Goal: Information Seeking & Learning: Check status

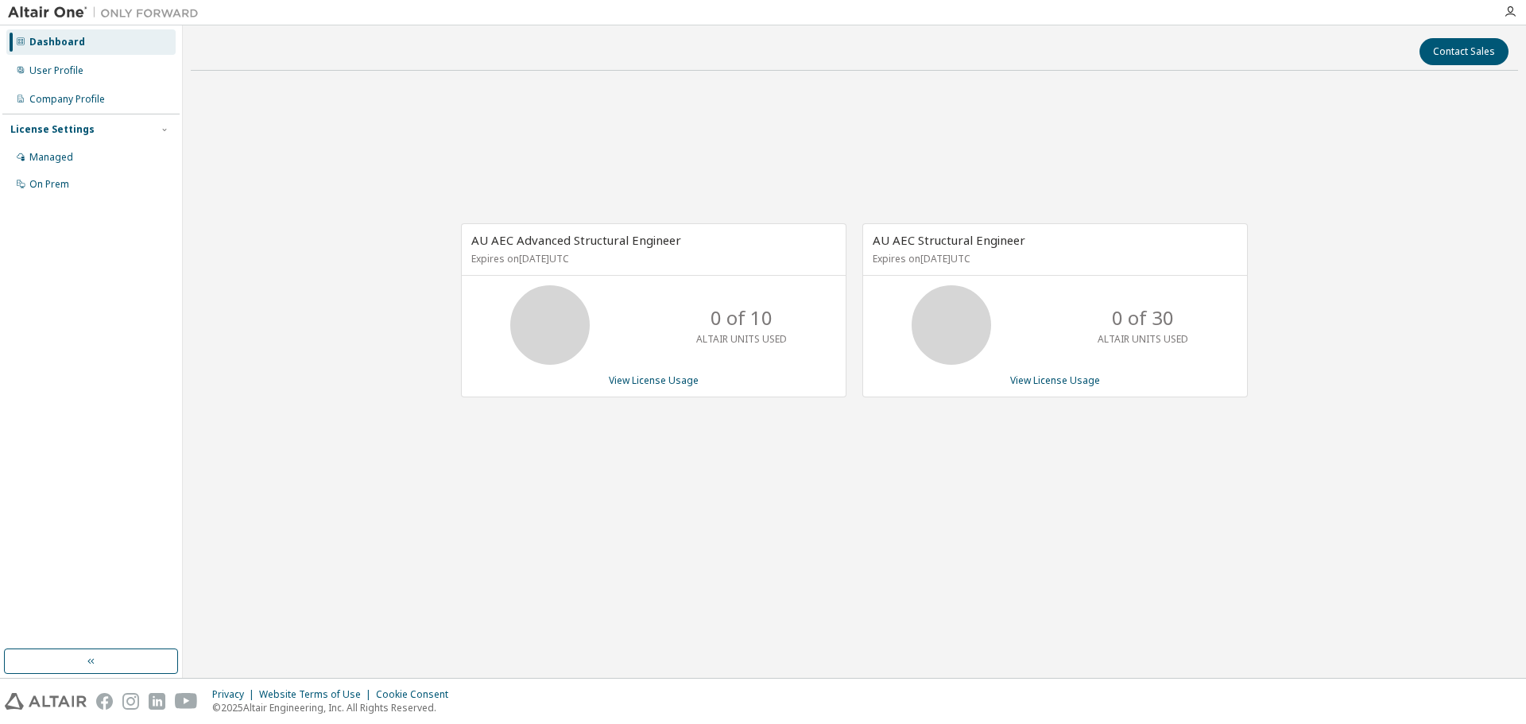
click at [704, 134] on div "AU AEC Advanced Structural Engineer Expires on [DATE] UTC 0 of 10 ALTAIR UNITS …" at bounding box center [855, 318] width 1328 height 471
click at [1170, 480] on div "AU AEC Advanced Structural Engineer Expires on [DATE] UTC 0 of 10 ALTAIR UNITS …" at bounding box center [855, 318] width 1328 height 471
click at [1150, 532] on div "AU AEC Advanced Structural Engineer Expires on [DATE] UTC 0 of 10 ALTAIR UNITS …" at bounding box center [855, 318] width 1328 height 471
click at [59, 93] on div "Company Profile" at bounding box center [67, 99] width 76 height 13
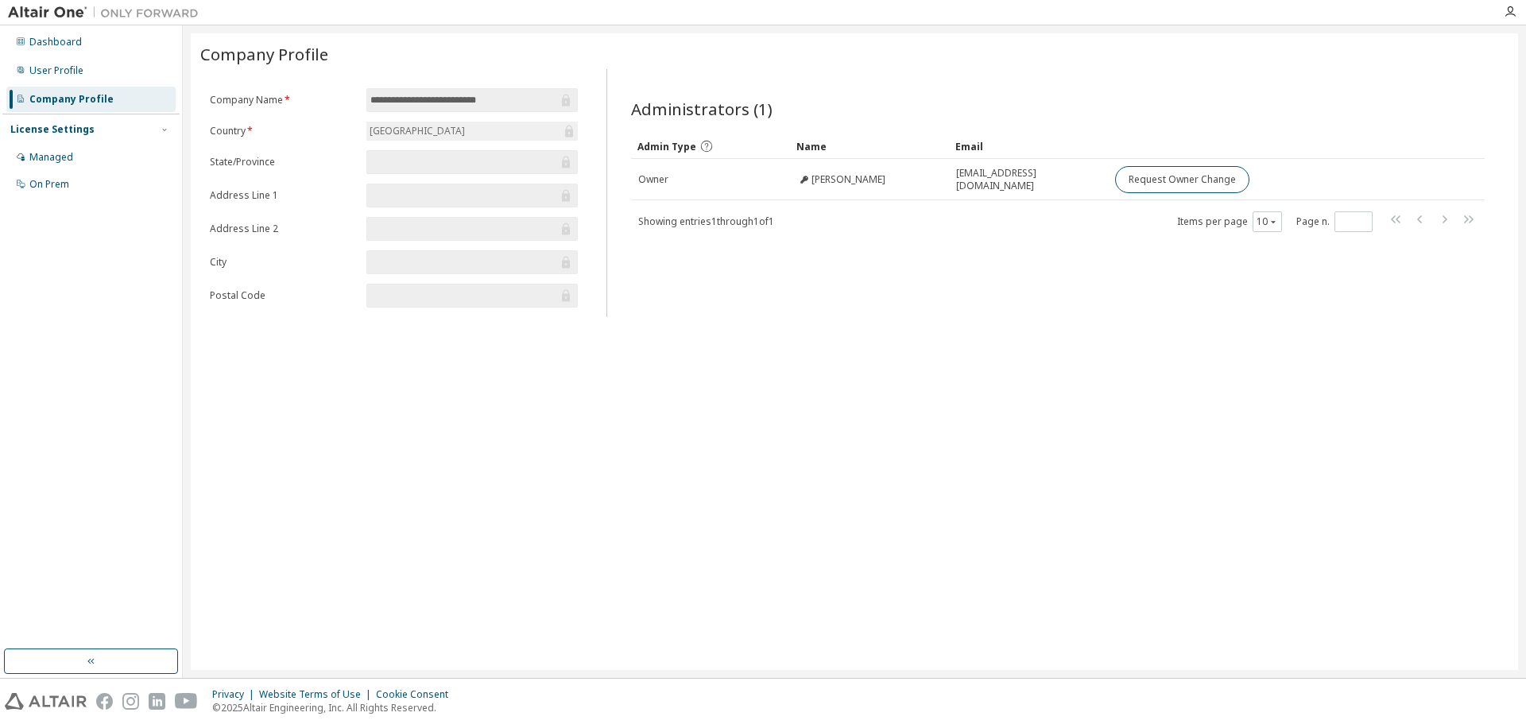
click at [478, 156] on input "text" at bounding box center [464, 162] width 188 height 16
click at [465, 179] on form "**********" at bounding box center [394, 197] width 368 height 219
click at [462, 202] on input "text" at bounding box center [464, 196] width 188 height 16
drag, startPoint x: 540, startPoint y: 347, endPoint x: 766, endPoint y: 240, distance: 250.4
click at [561, 339] on div "**********" at bounding box center [855, 351] width 1328 height 637
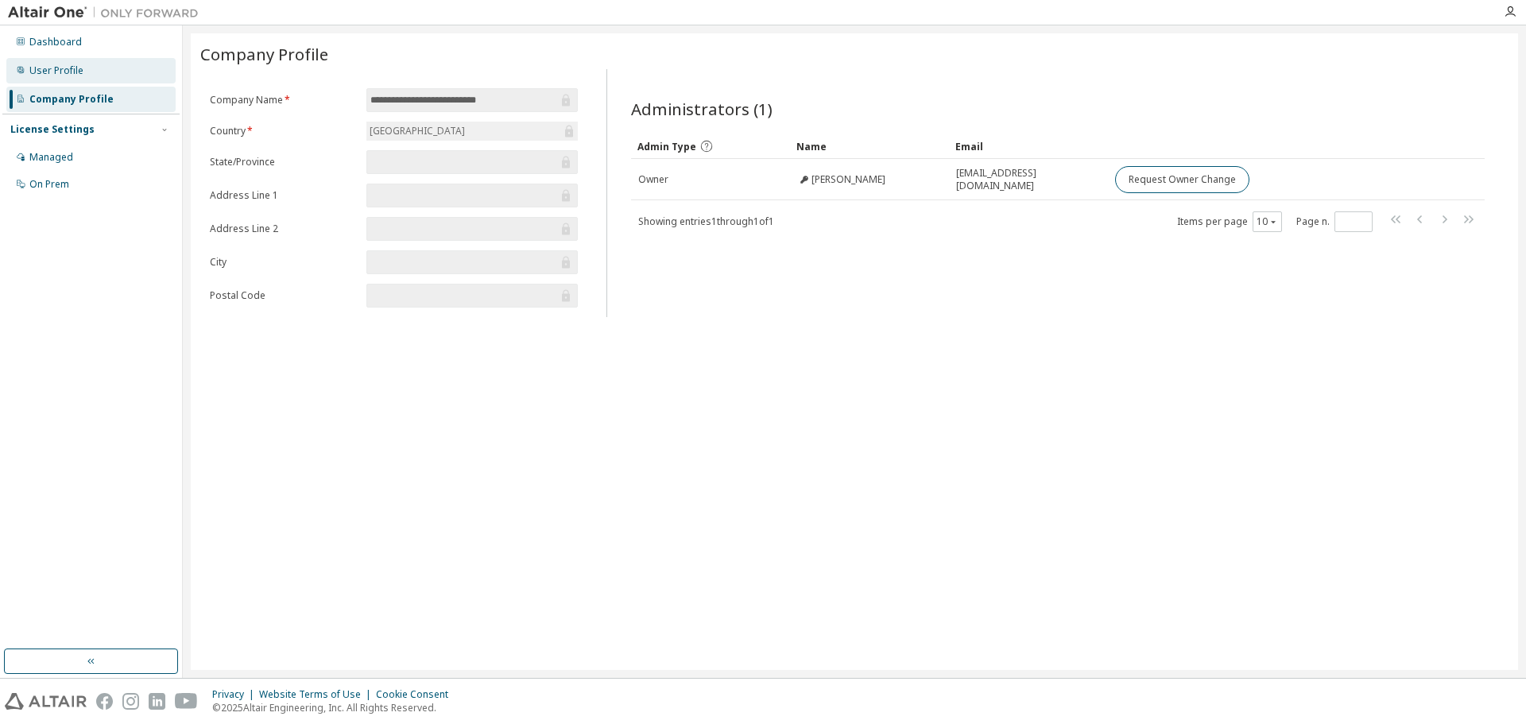
click at [64, 76] on div "User Profile" at bounding box center [56, 70] width 54 height 13
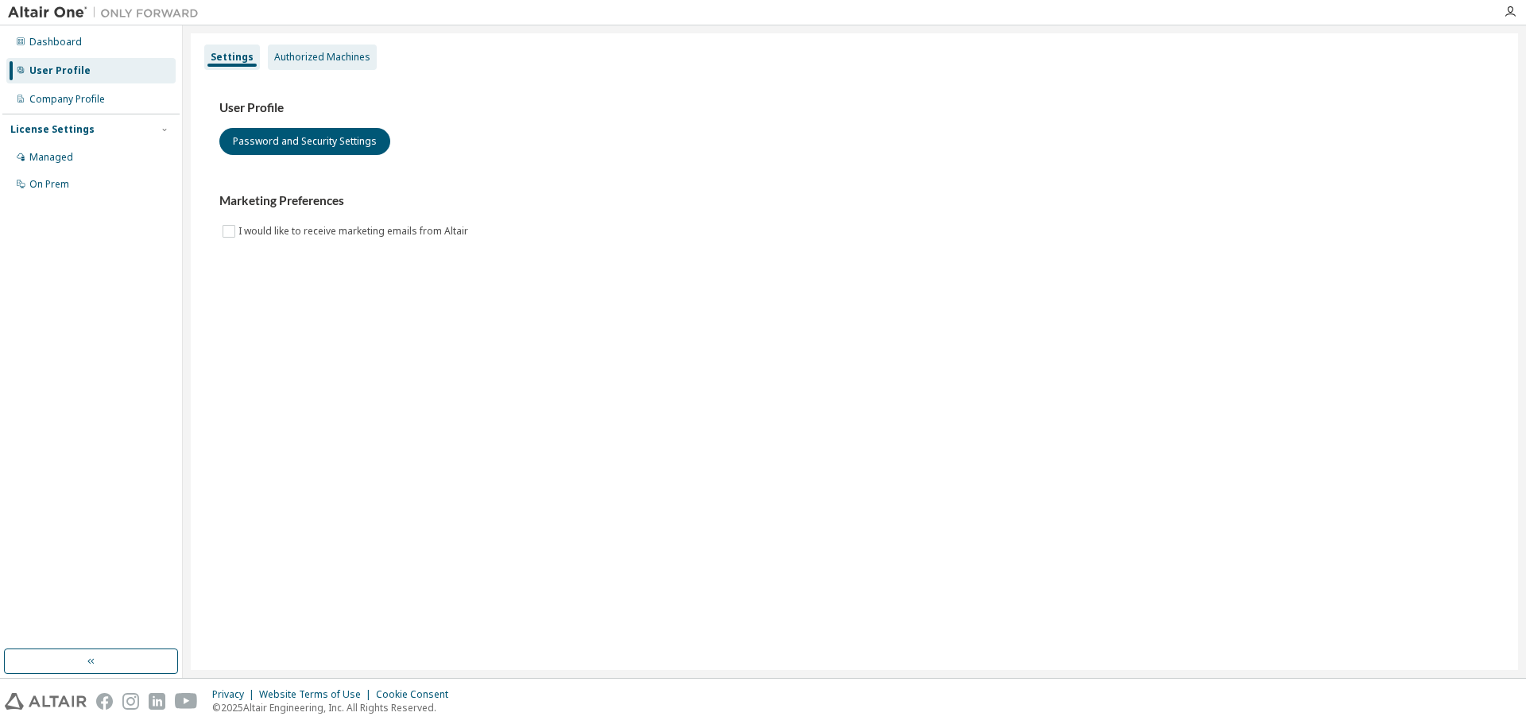
click at [335, 60] on div "Authorized Machines" at bounding box center [322, 57] width 96 height 13
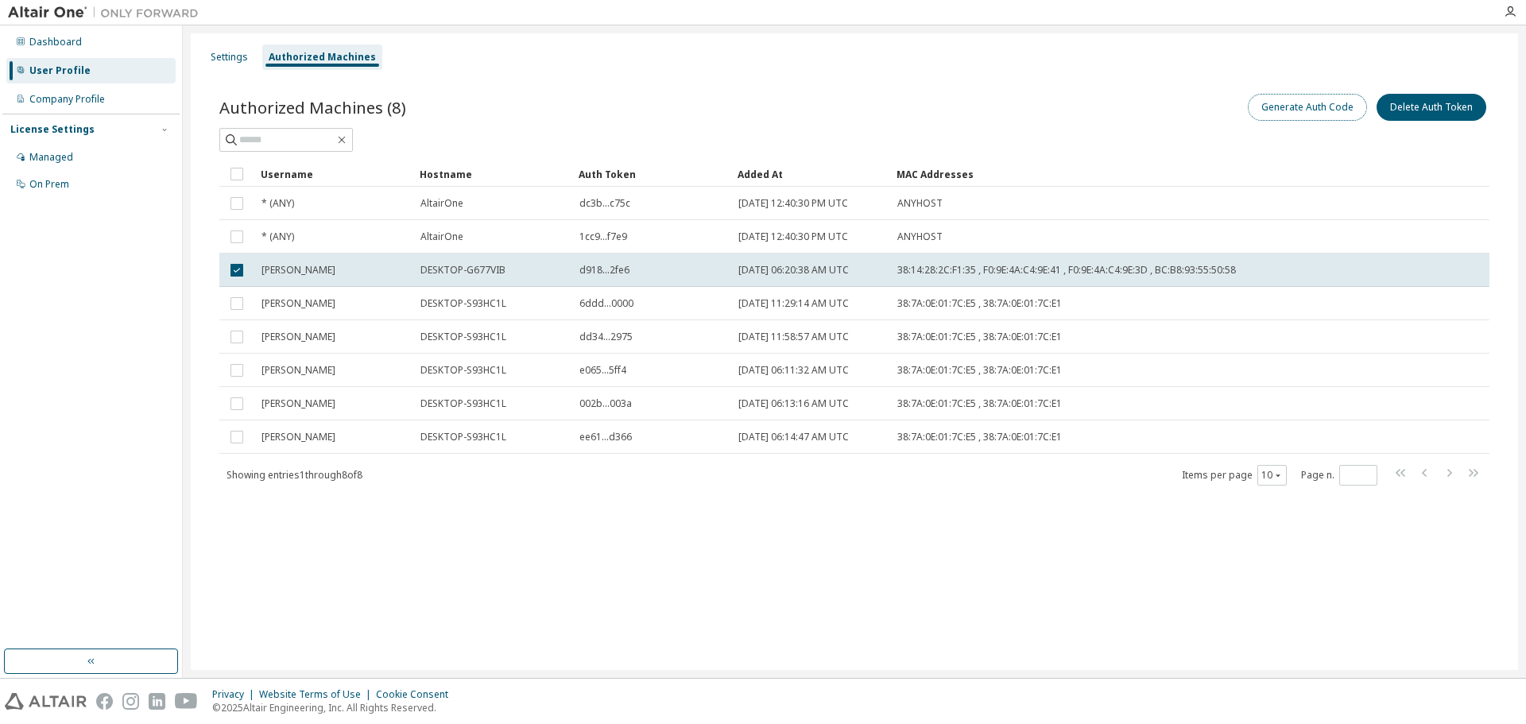
click at [1297, 110] on button "Generate Auth Code" at bounding box center [1307, 107] width 119 height 27
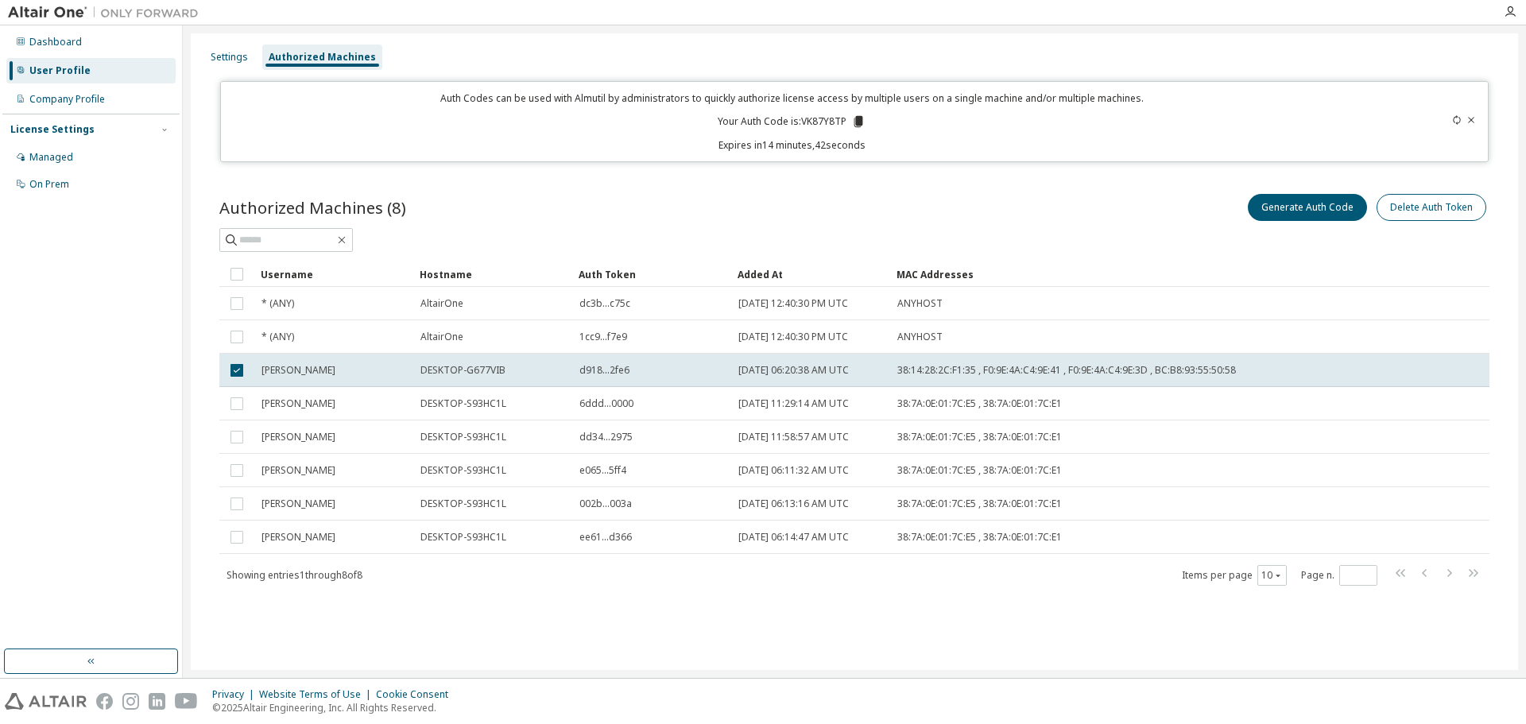
click at [1472, 119] on icon at bounding box center [1472, 120] width 10 height 10
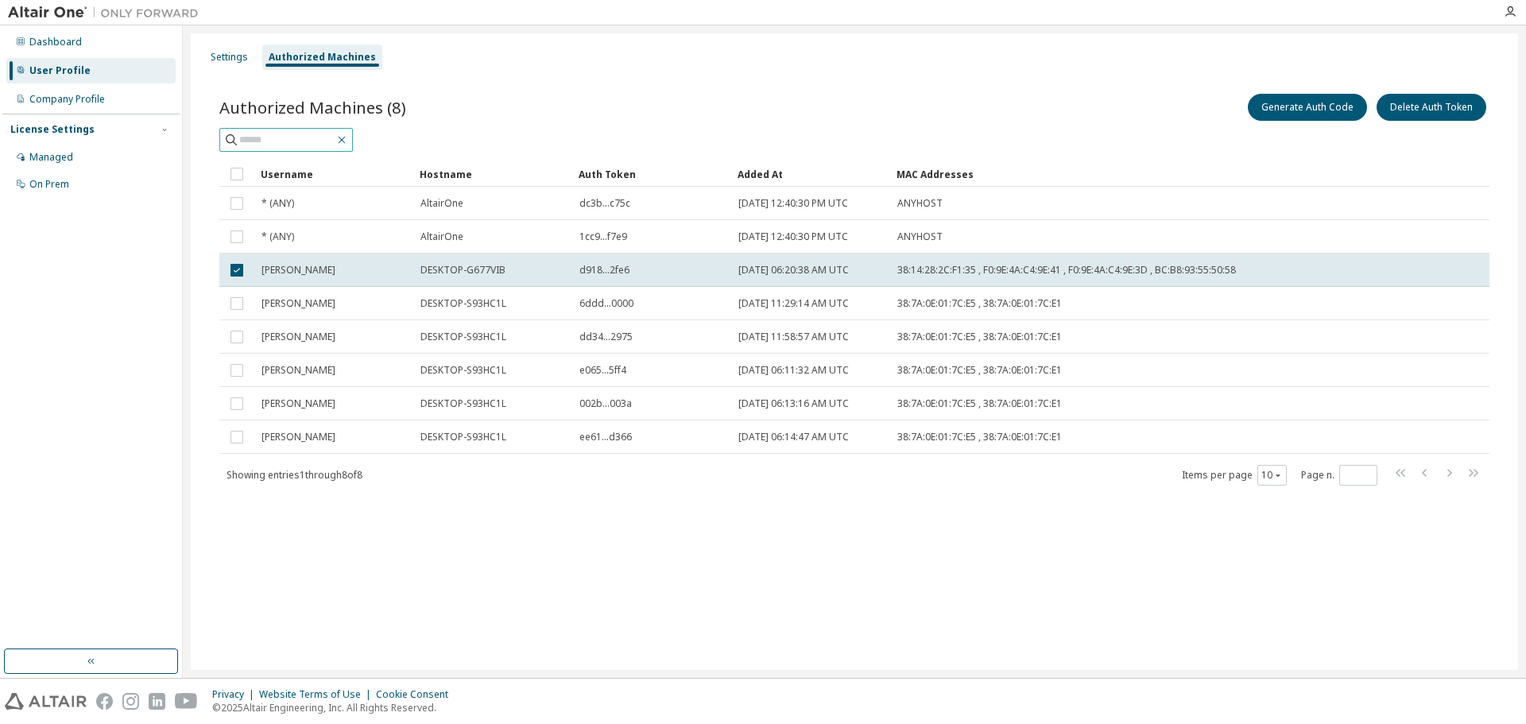
click at [348, 138] on icon "button" at bounding box center [341, 140] width 13 height 13
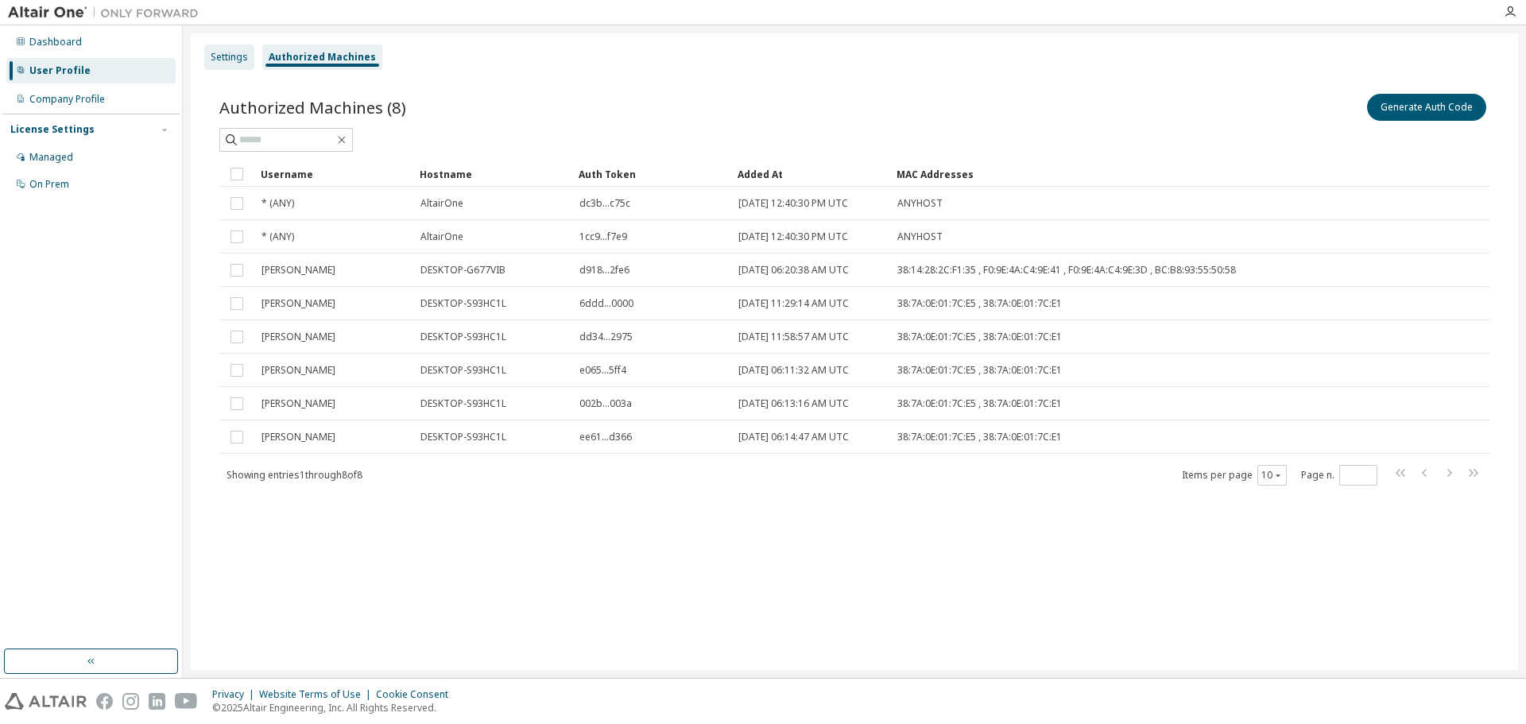
click at [210, 56] on div "Settings" at bounding box center [229, 57] width 50 height 25
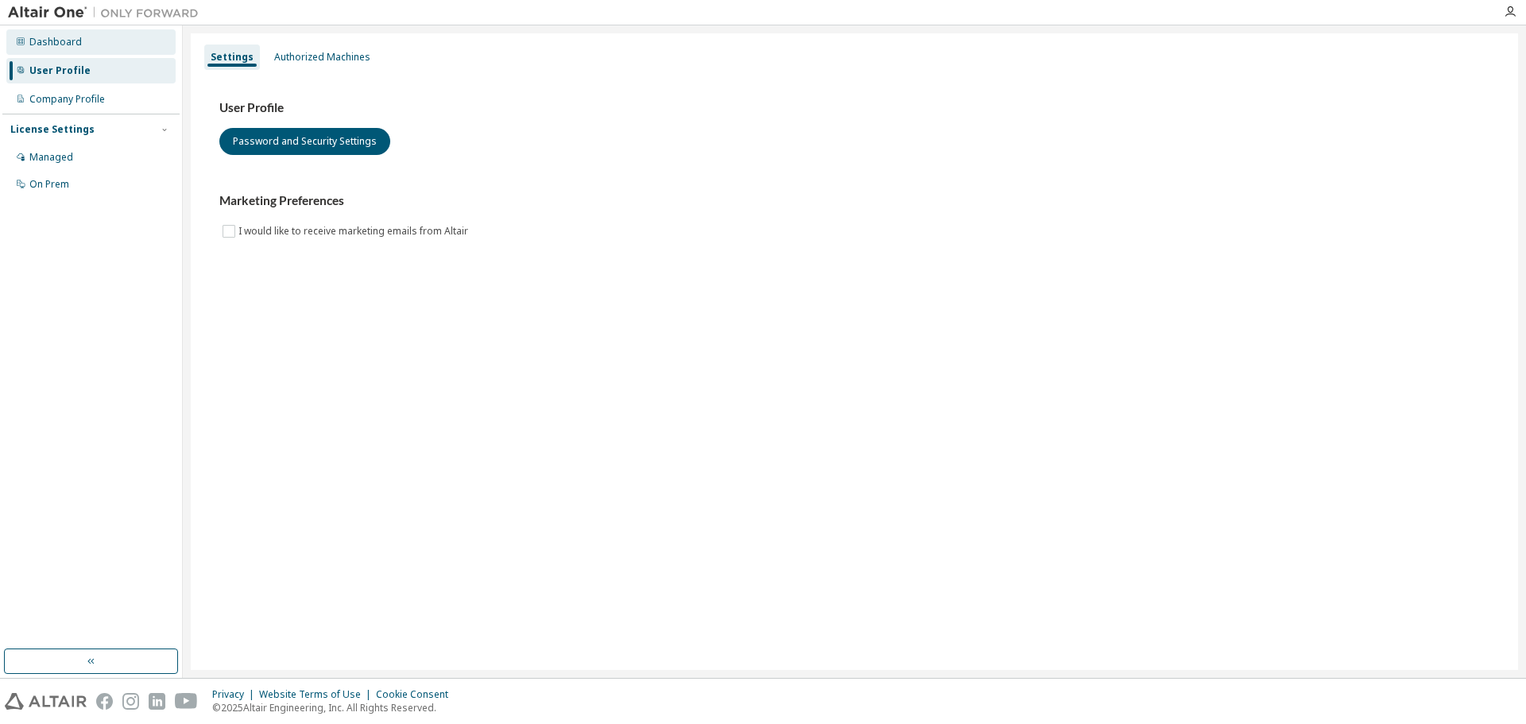
click at [61, 40] on div "Dashboard" at bounding box center [55, 42] width 52 height 13
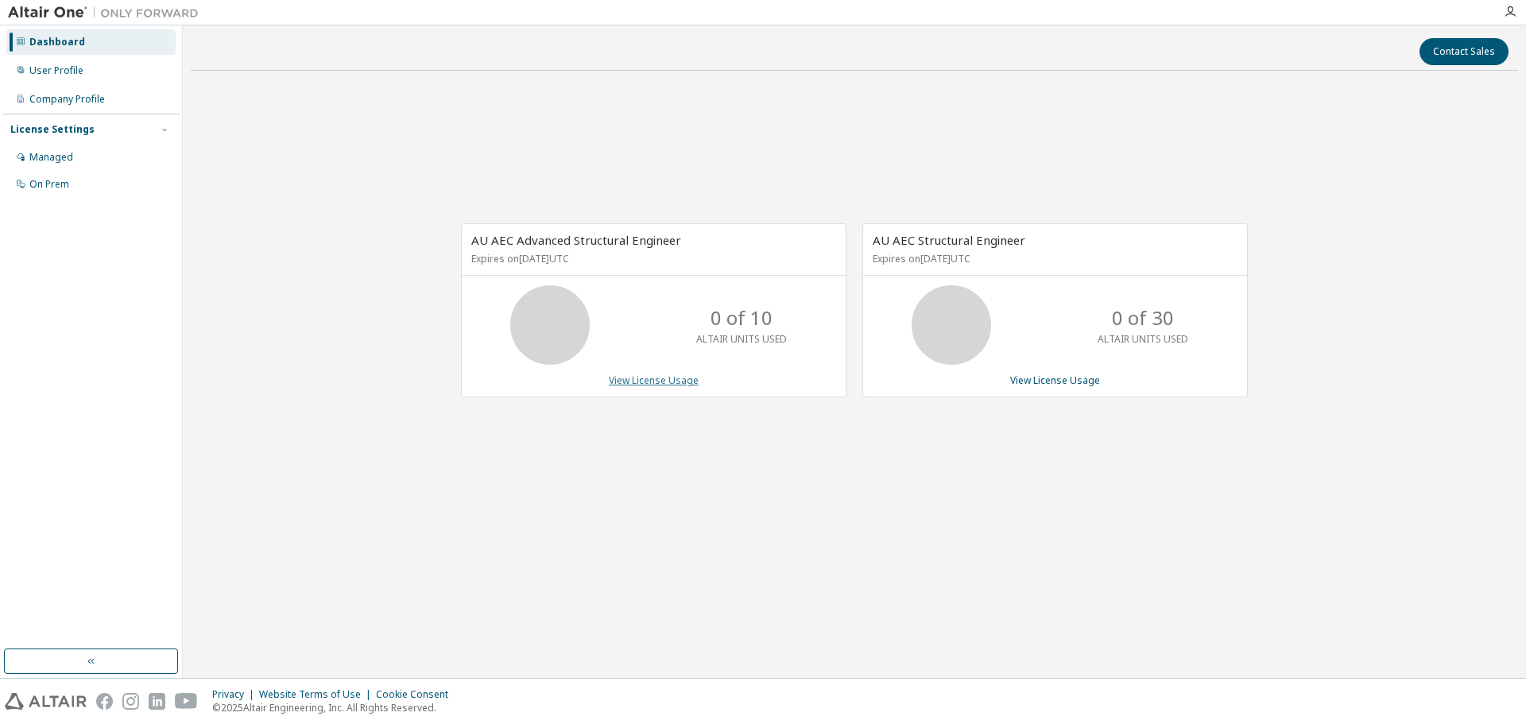
click at [645, 382] on link "View License Usage" at bounding box center [654, 381] width 90 height 14
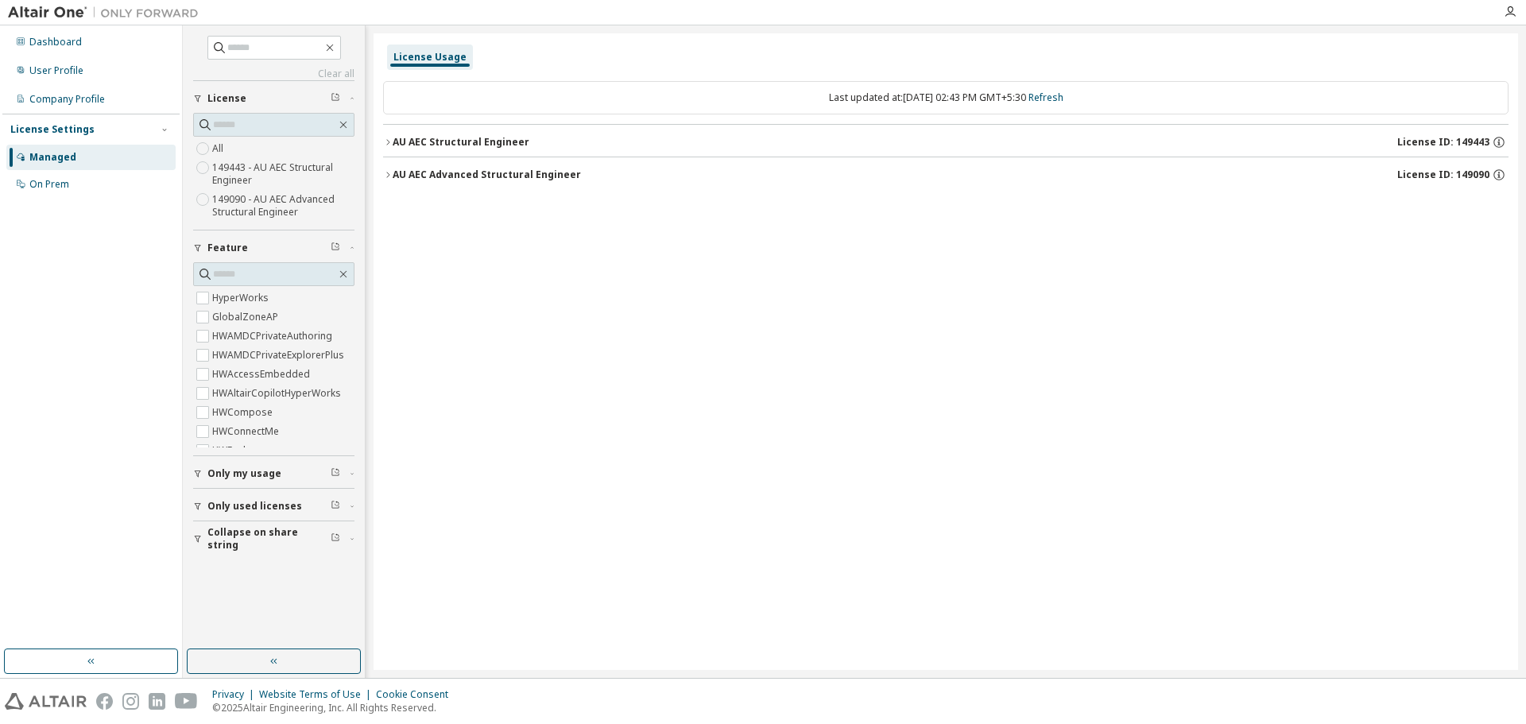
click at [396, 170] on div "AU AEC Advanced Structural Engineer" at bounding box center [487, 175] width 188 height 13
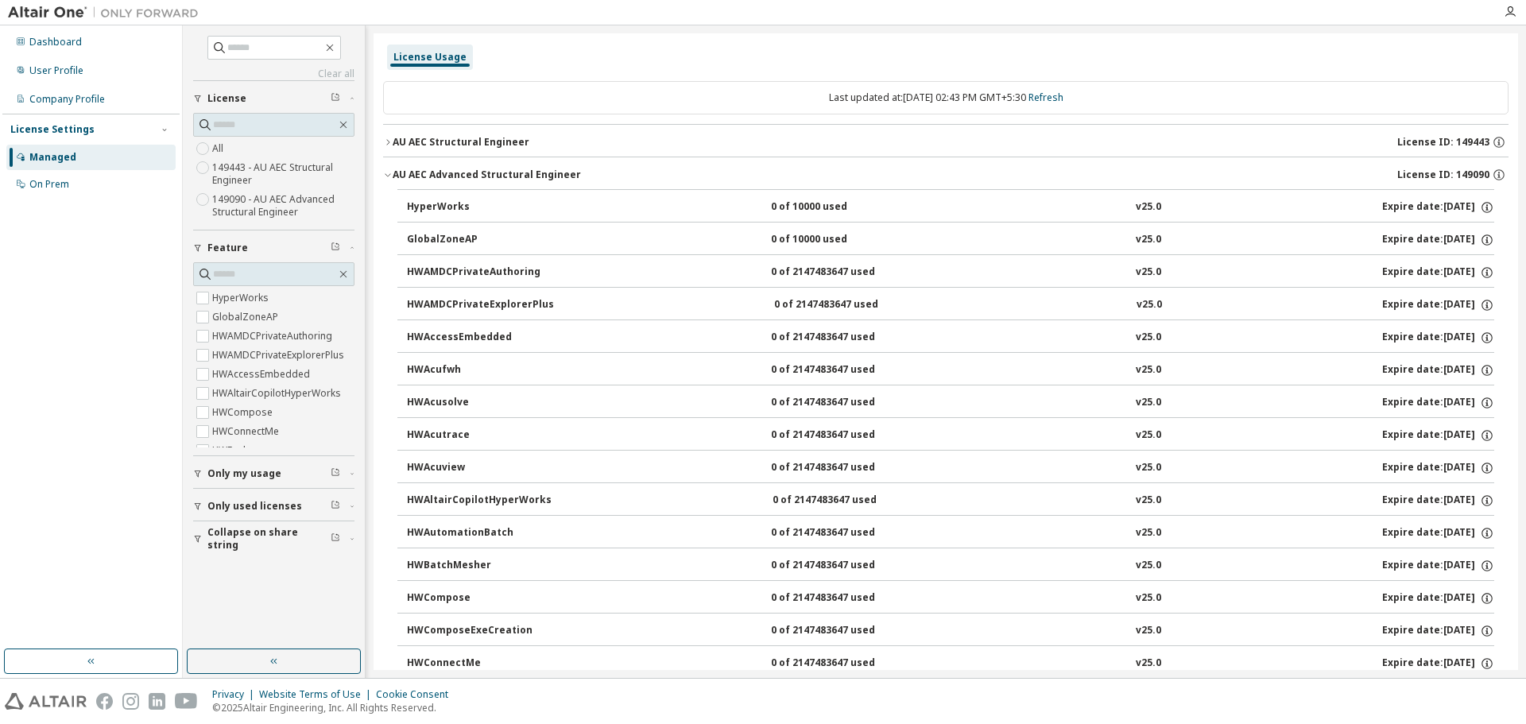
click at [390, 145] on icon "button" at bounding box center [388, 143] width 10 height 10
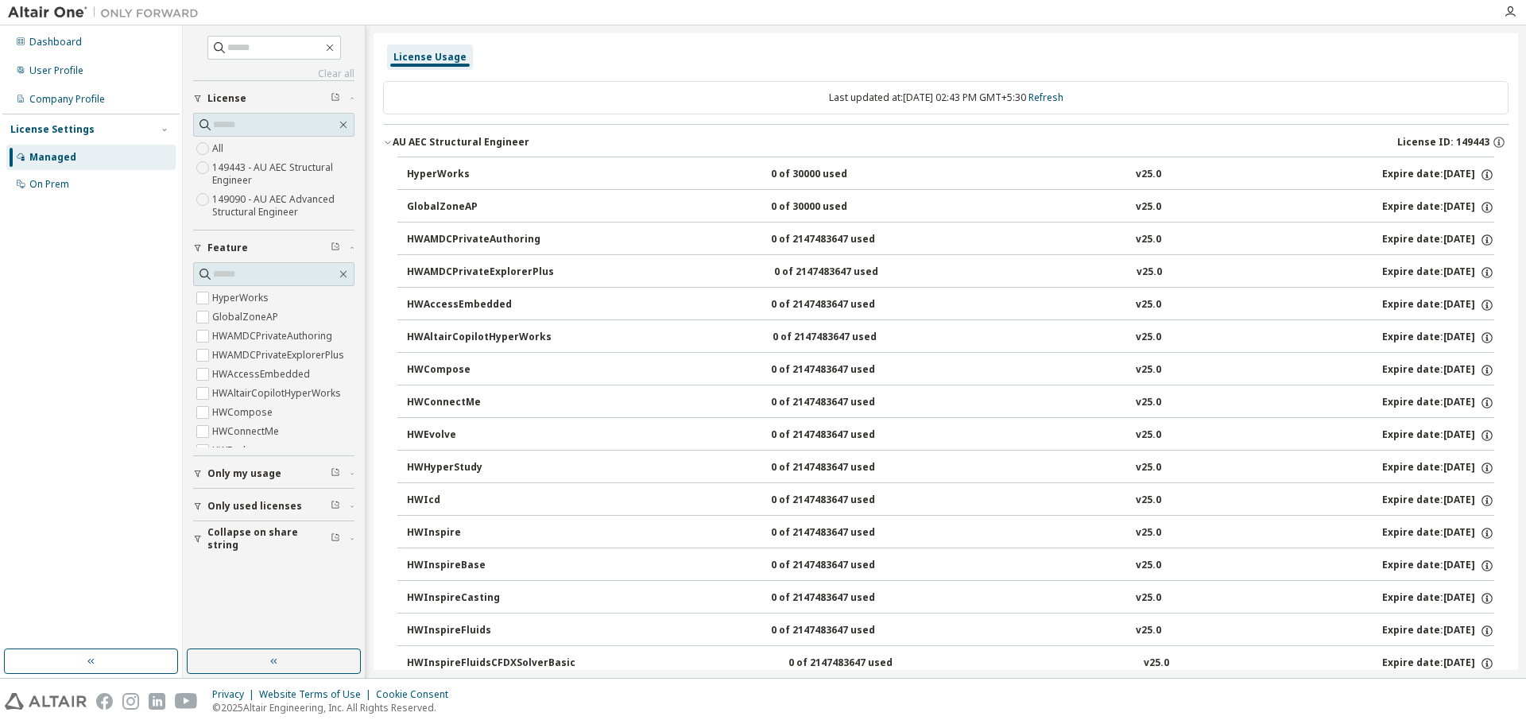
click at [390, 145] on icon "button" at bounding box center [388, 143] width 10 height 10
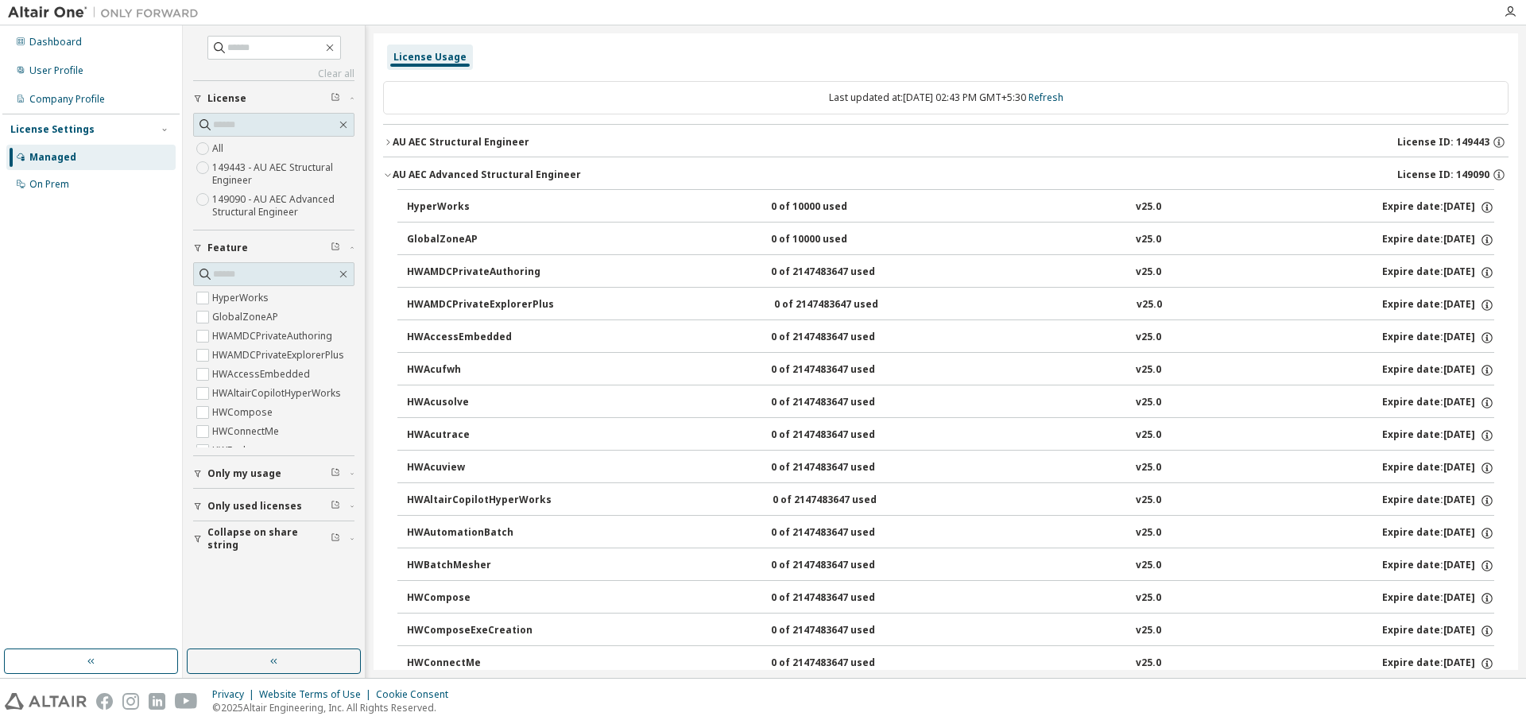
click at [383, 173] on icon "button" at bounding box center [388, 175] width 10 height 10
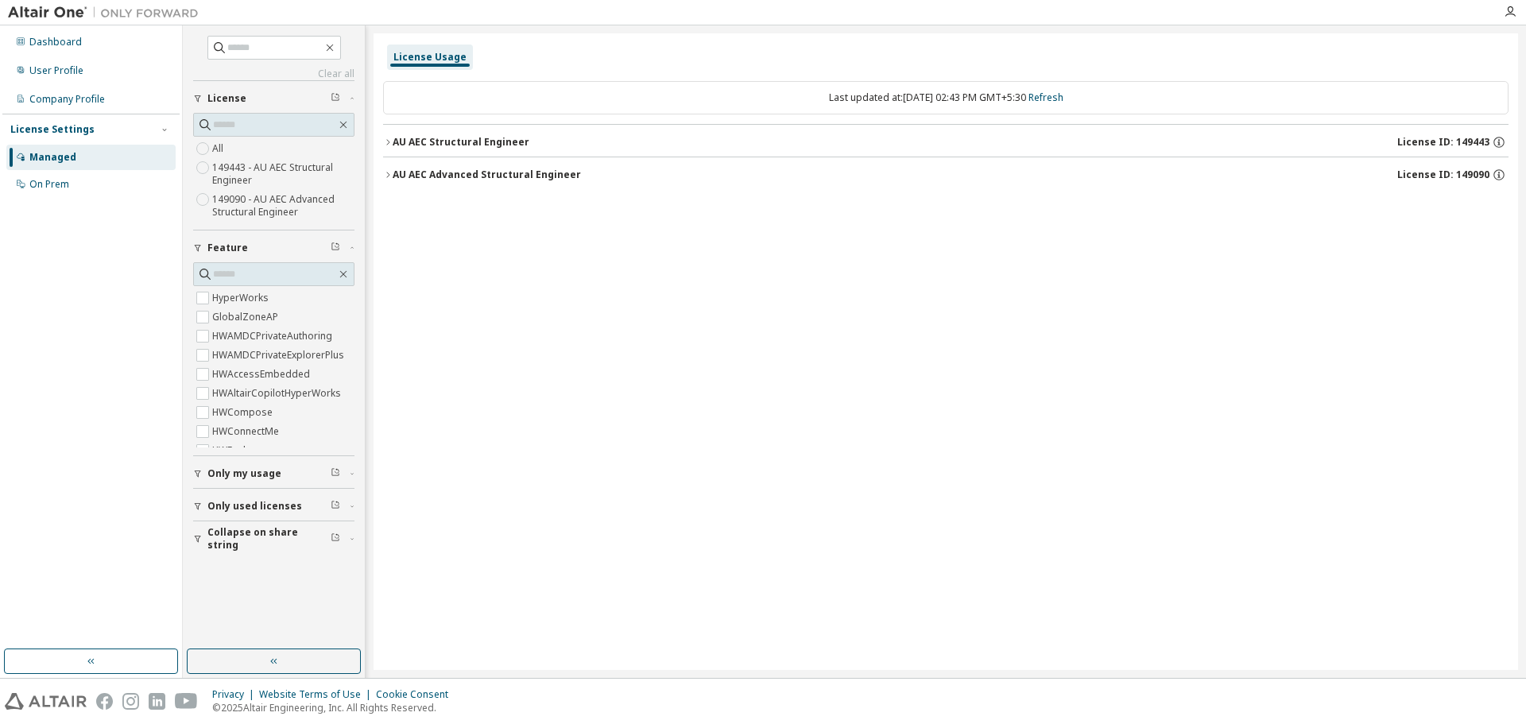
click at [264, 478] on span "Only my usage" at bounding box center [244, 473] width 74 height 13
drag, startPoint x: 830, startPoint y: 762, endPoint x: 1477, endPoint y: 762, distance: 647.1
click at [1477, 723] on html "Dashboard User Profile Company Profile License Settings Managed On Prem Clear a…" at bounding box center [763, 362] width 1526 height 724
click at [87, 70] on div "User Profile" at bounding box center [90, 70] width 169 height 25
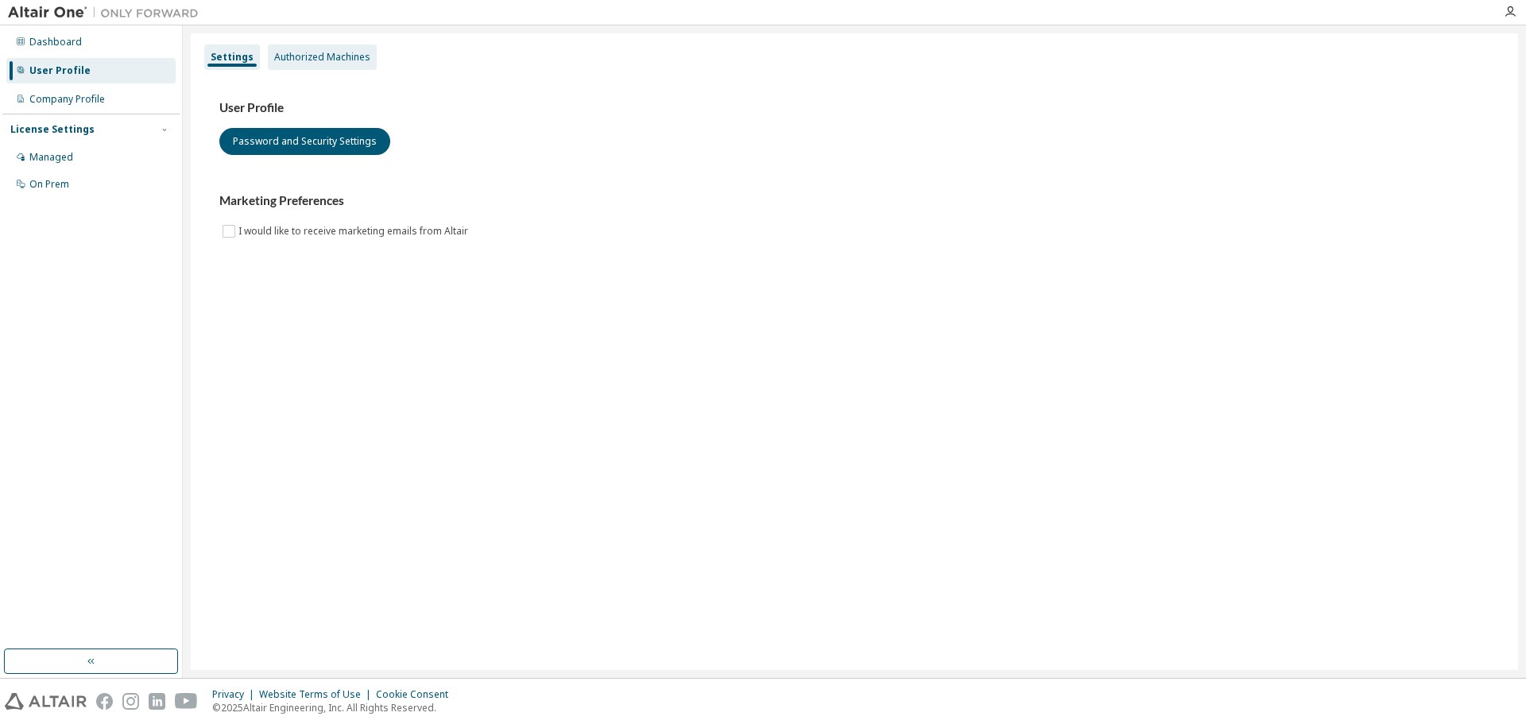
click at [306, 63] on div "Authorized Machines" at bounding box center [322, 57] width 96 height 13
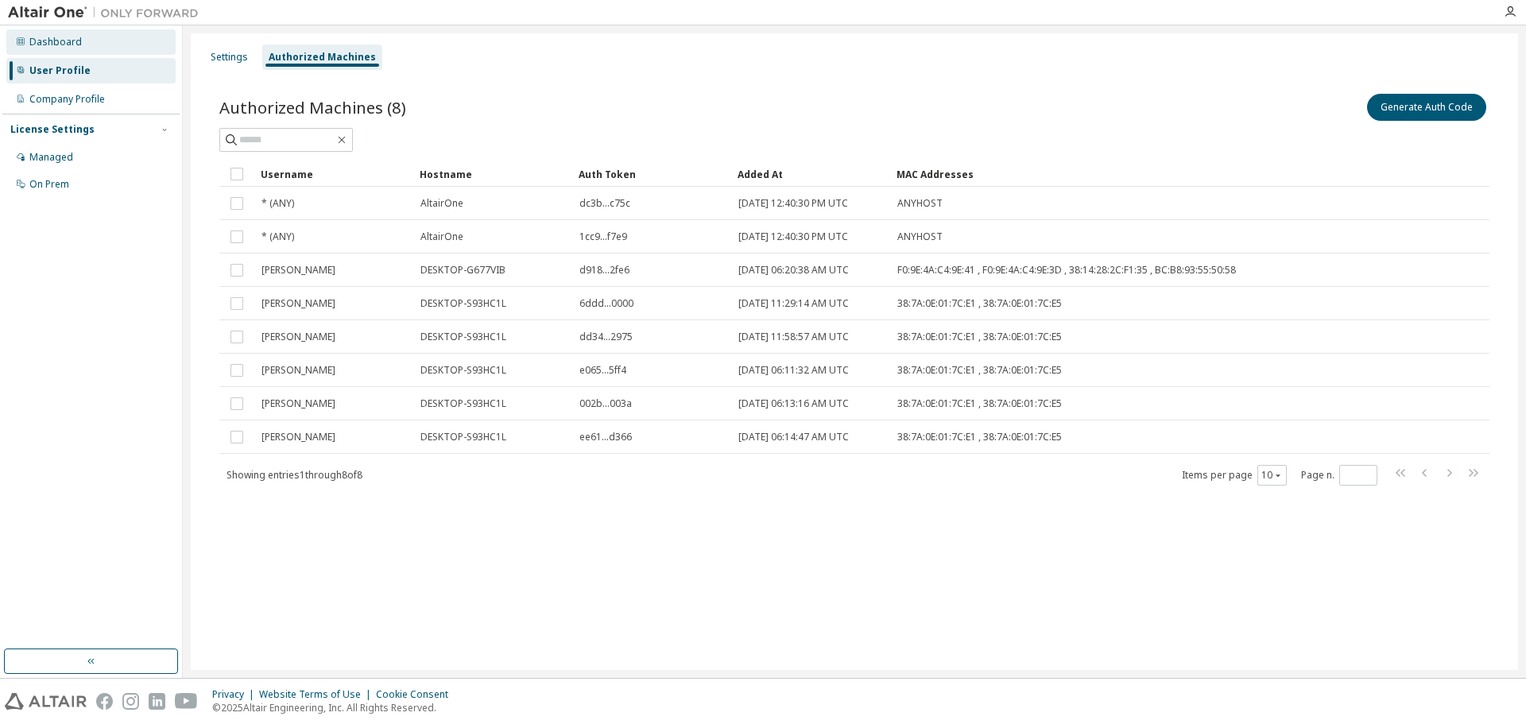
click at [60, 45] on div "Dashboard" at bounding box center [55, 42] width 52 height 13
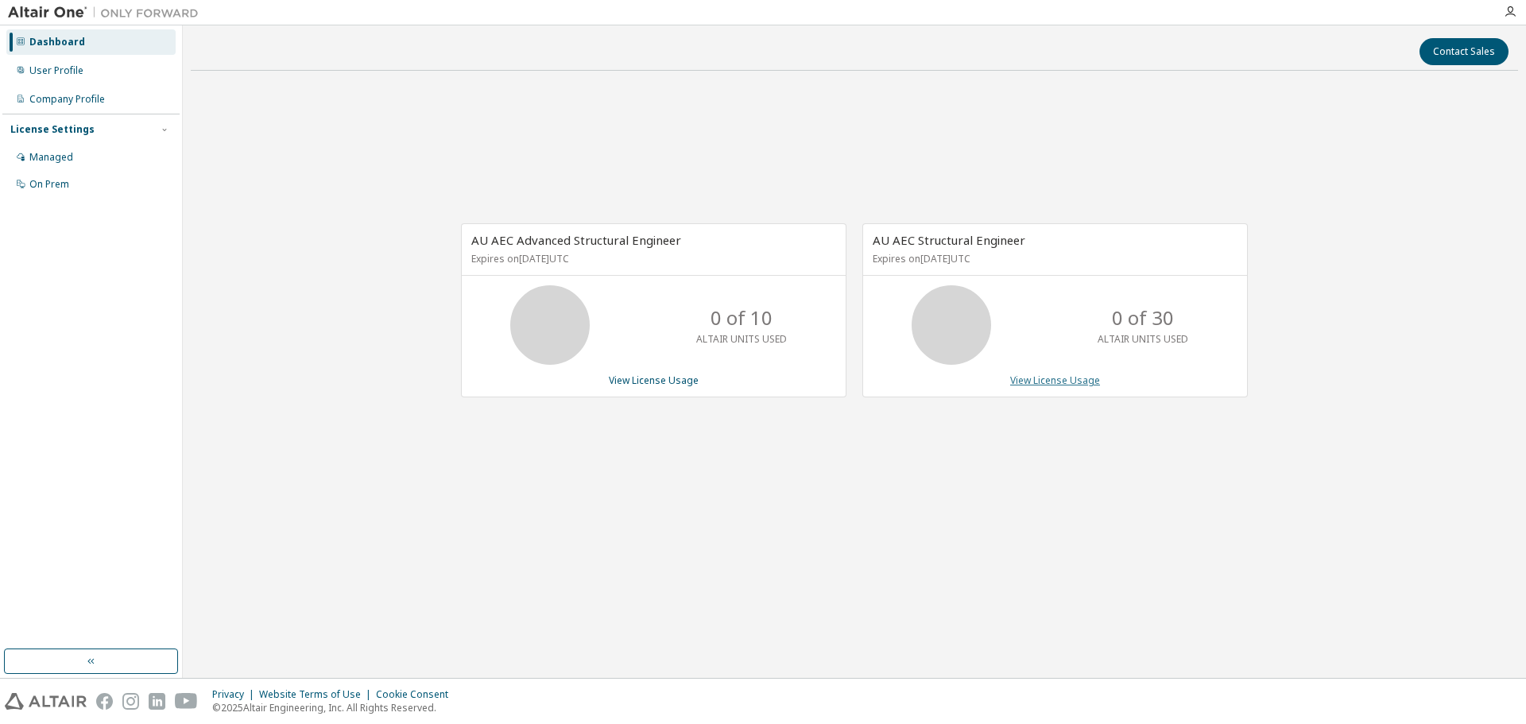
click at [1048, 382] on link "View License Usage" at bounding box center [1055, 381] width 90 height 14
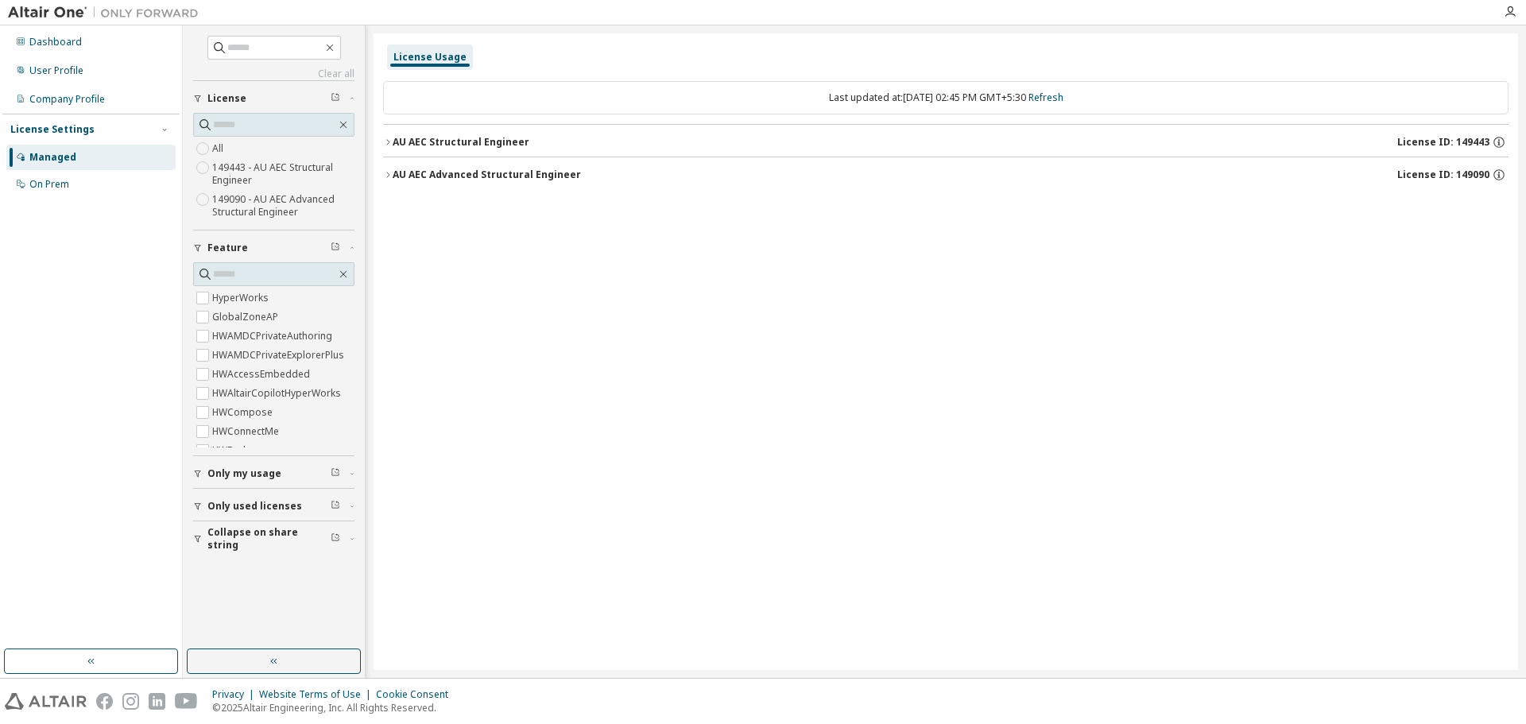
click at [391, 173] on icon "button" at bounding box center [388, 175] width 10 height 10
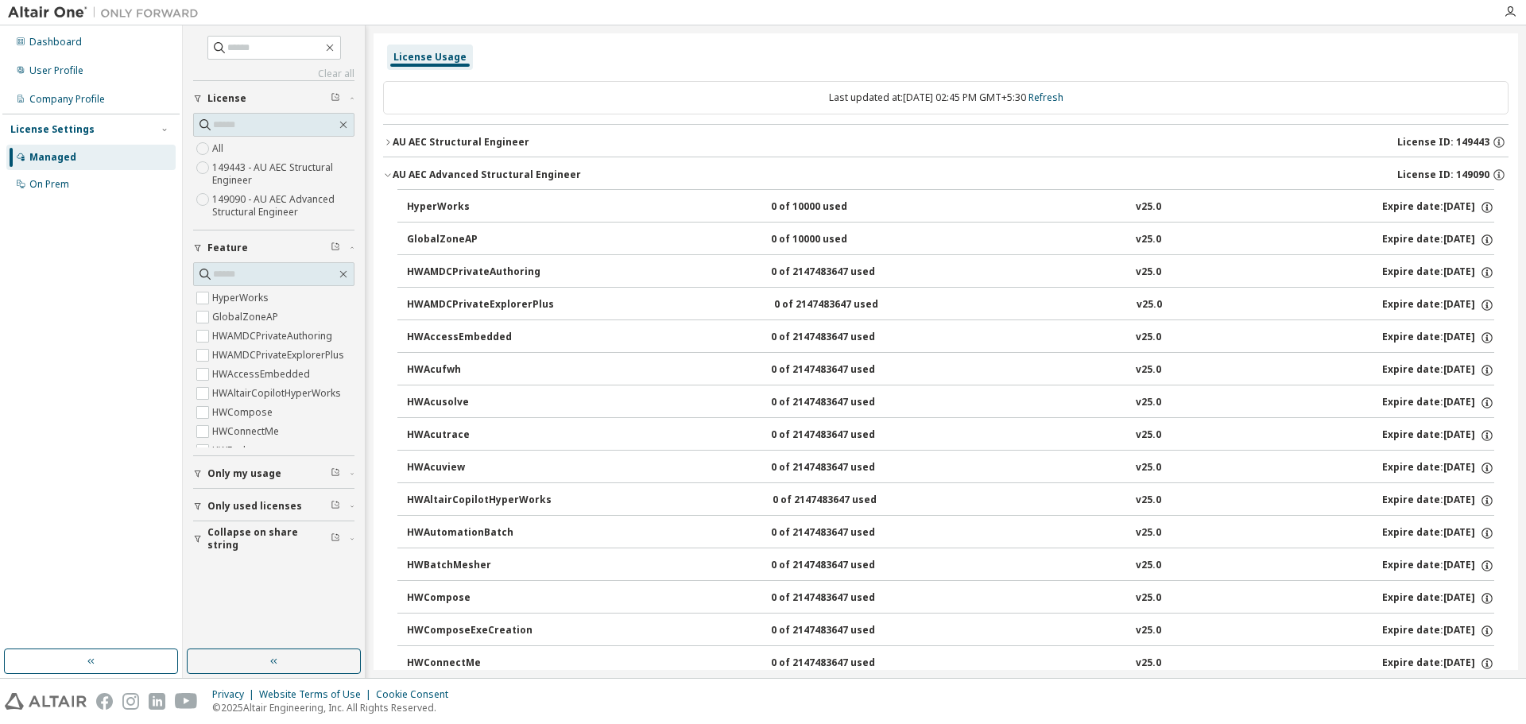
click at [388, 133] on button "AU AEC Structural Engineer License ID: 149443" at bounding box center [946, 142] width 1126 height 35
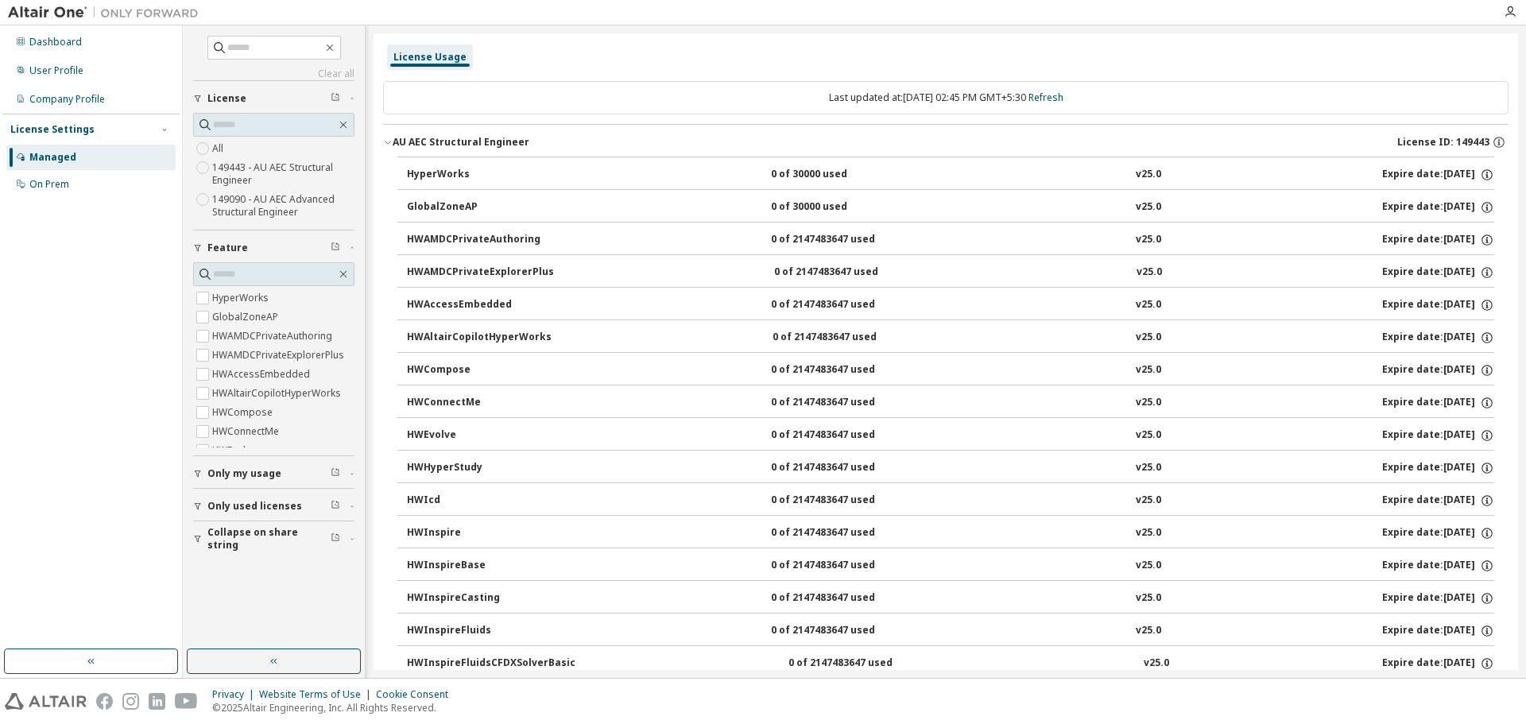
click at [387, 143] on icon "button" at bounding box center [388, 143] width 6 height 3
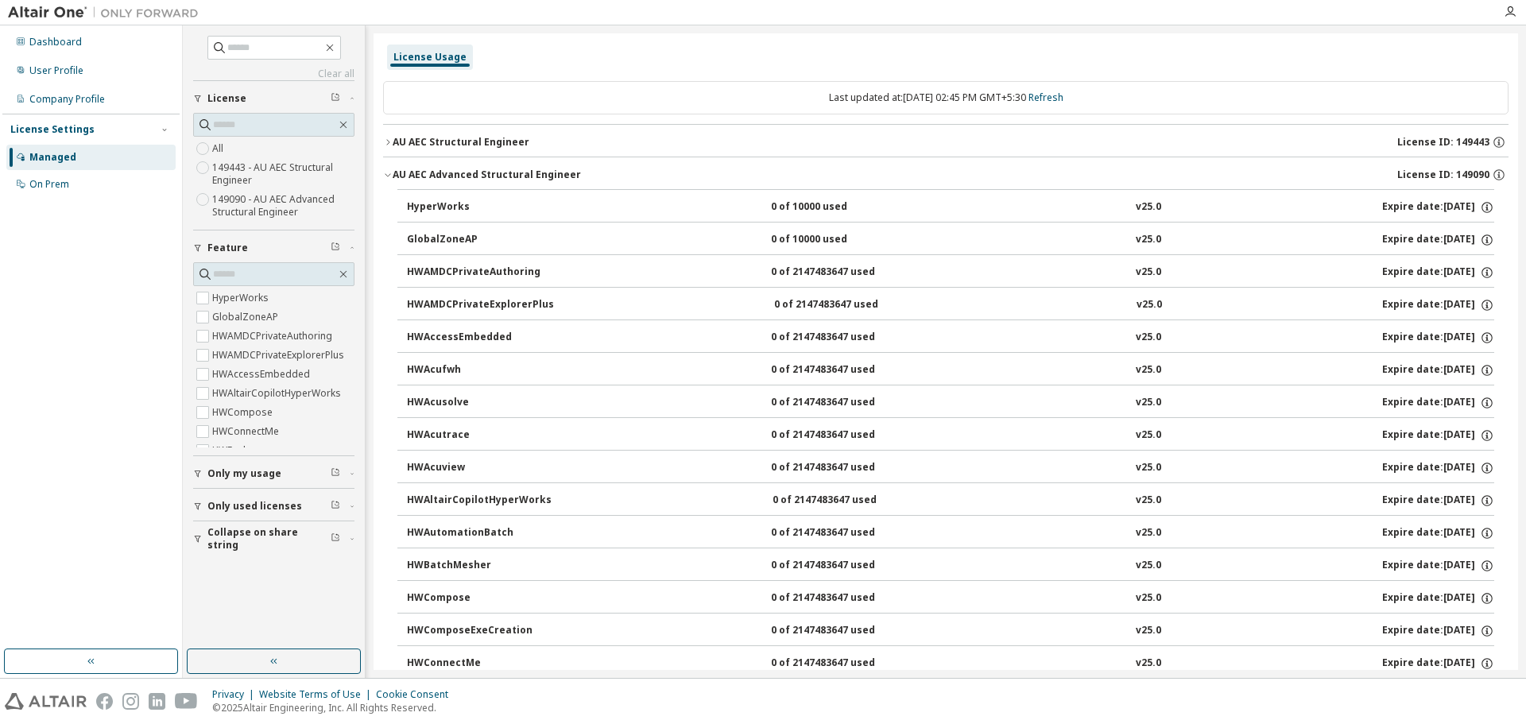
click at [384, 170] on icon "button" at bounding box center [388, 175] width 10 height 10
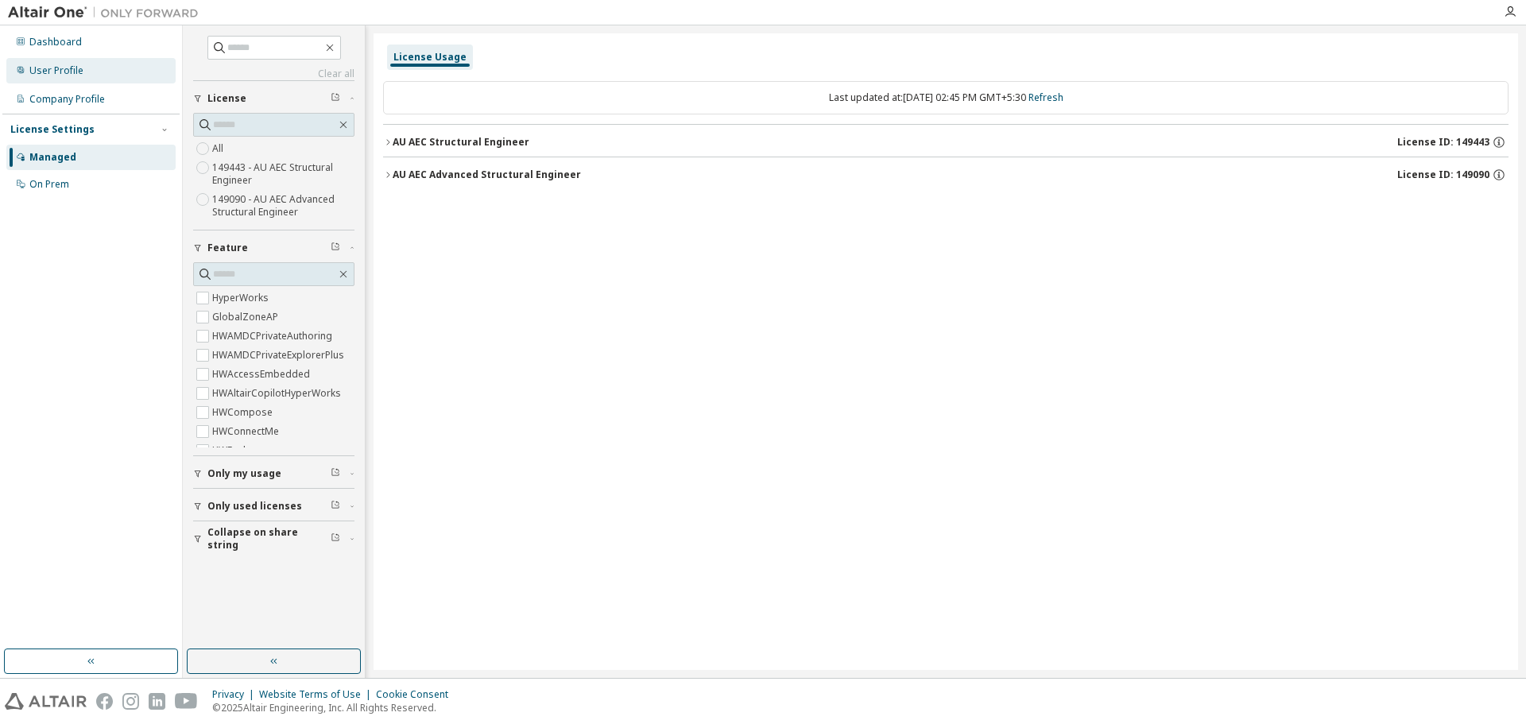
click at [41, 66] on div "User Profile" at bounding box center [56, 70] width 54 height 13
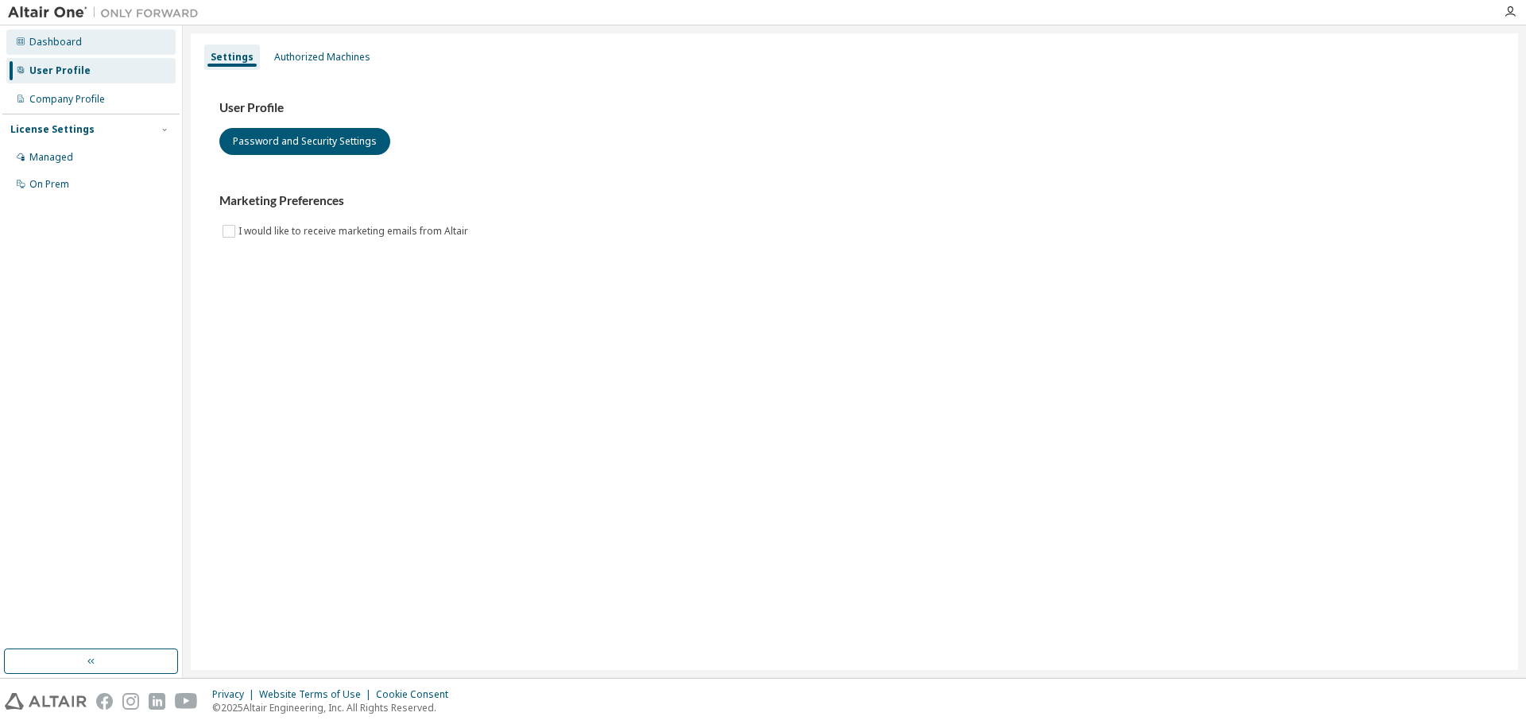
click at [63, 38] on div "Dashboard" at bounding box center [55, 42] width 52 height 13
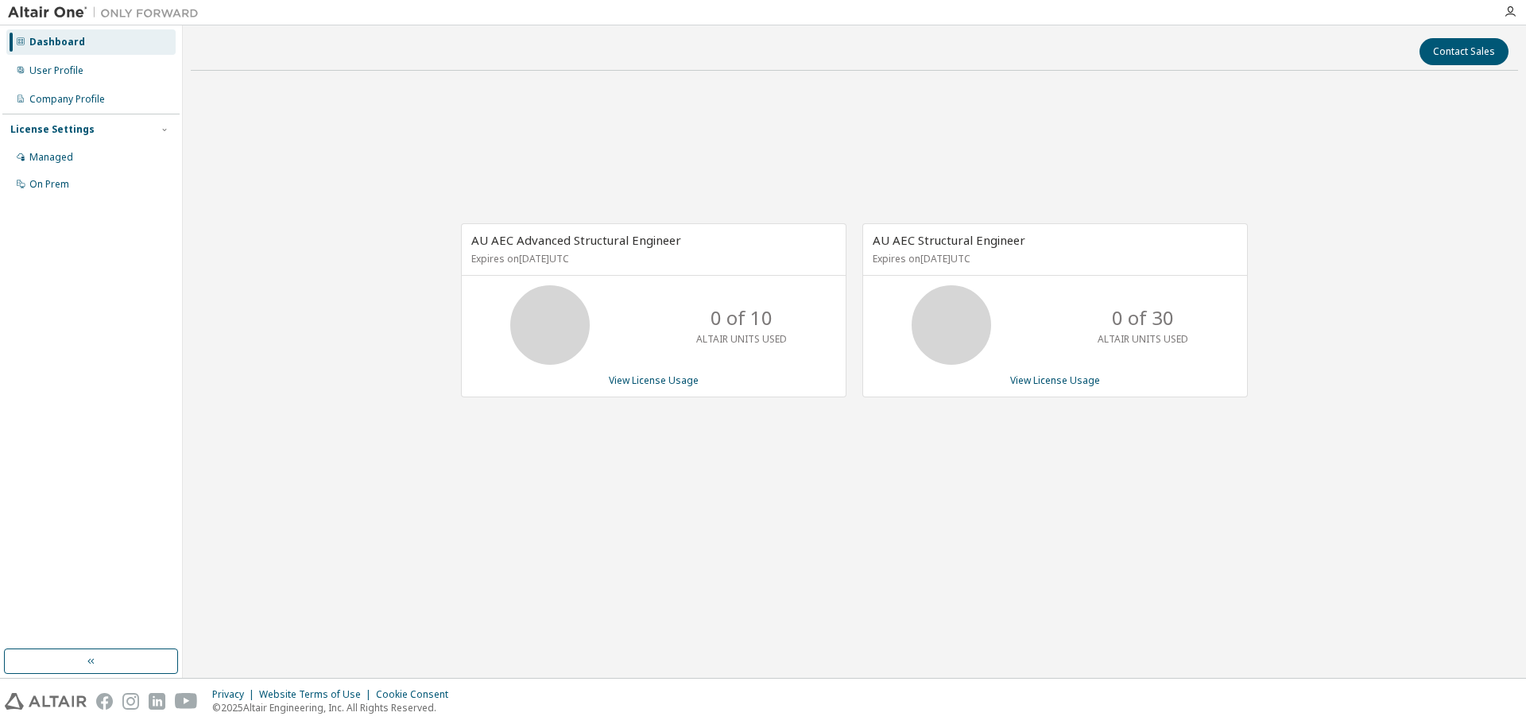
drag, startPoint x: 1035, startPoint y: 258, endPoint x: 857, endPoint y: 266, distance: 178.2
click at [857, 266] on div "AU AEC Structural Engineer Expires on December 1, 2025 UTC 0 of 30 ALTAIR UNITS…" at bounding box center [1047, 318] width 401 height 191
click at [138, 661] on button "button" at bounding box center [91, 661] width 174 height 25
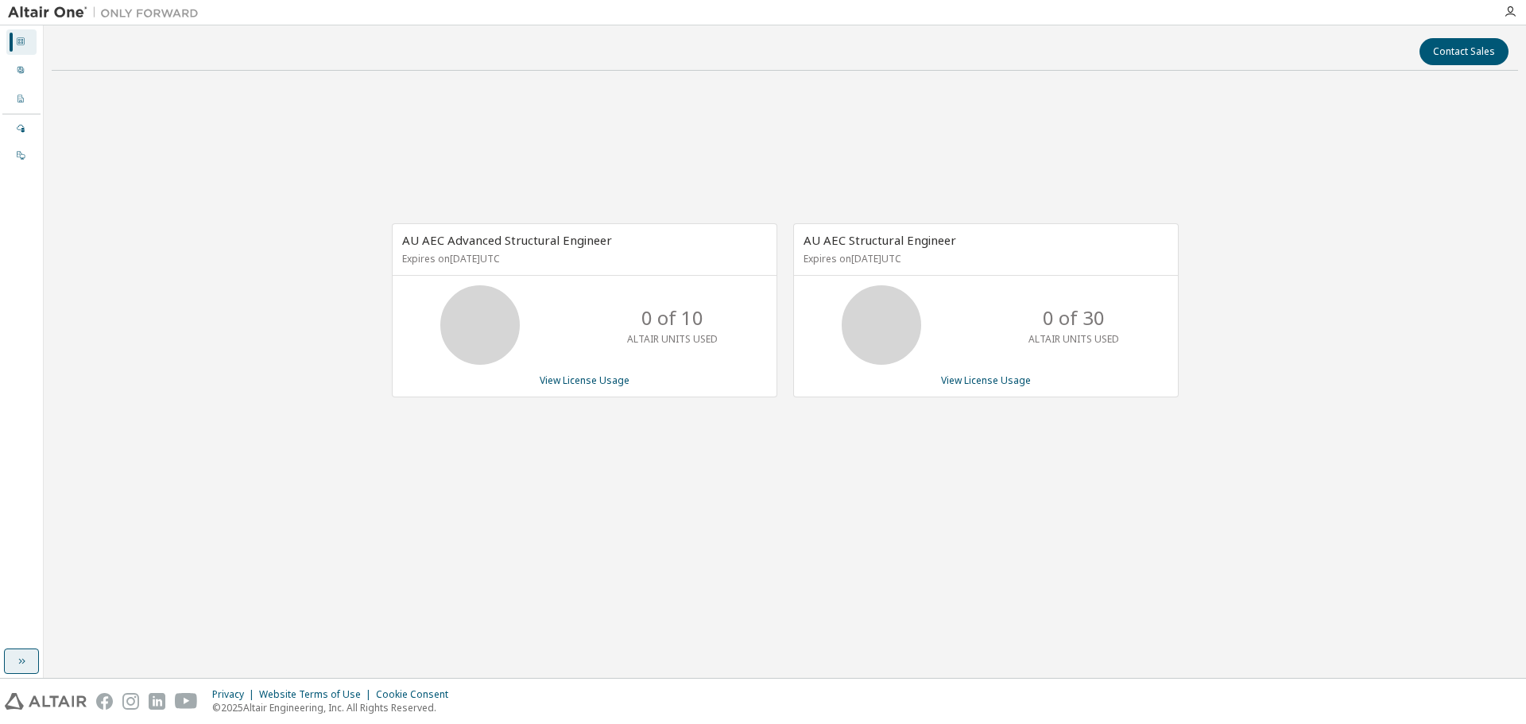
click at [25, 673] on button "button" at bounding box center [21, 661] width 35 height 25
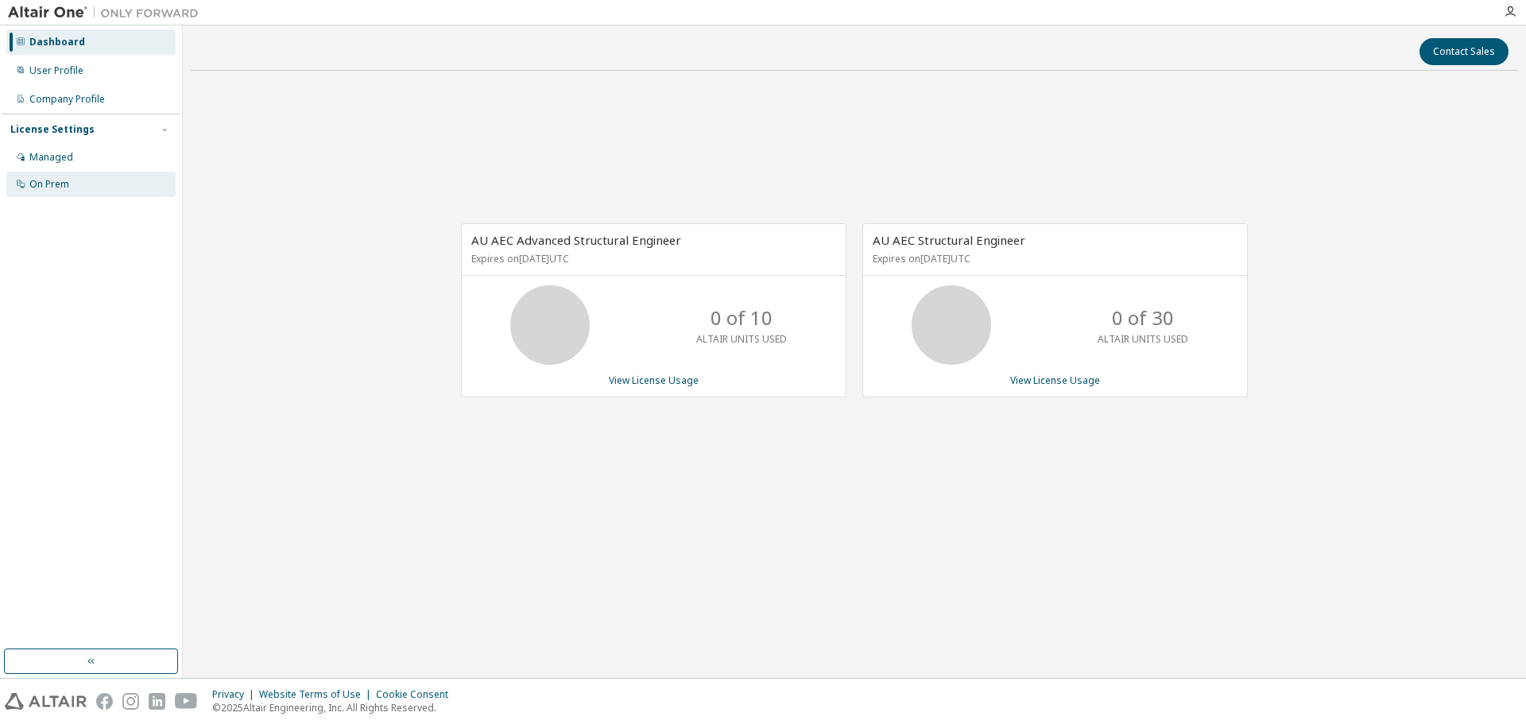
click at [61, 191] on div "On Prem" at bounding box center [90, 184] width 169 height 25
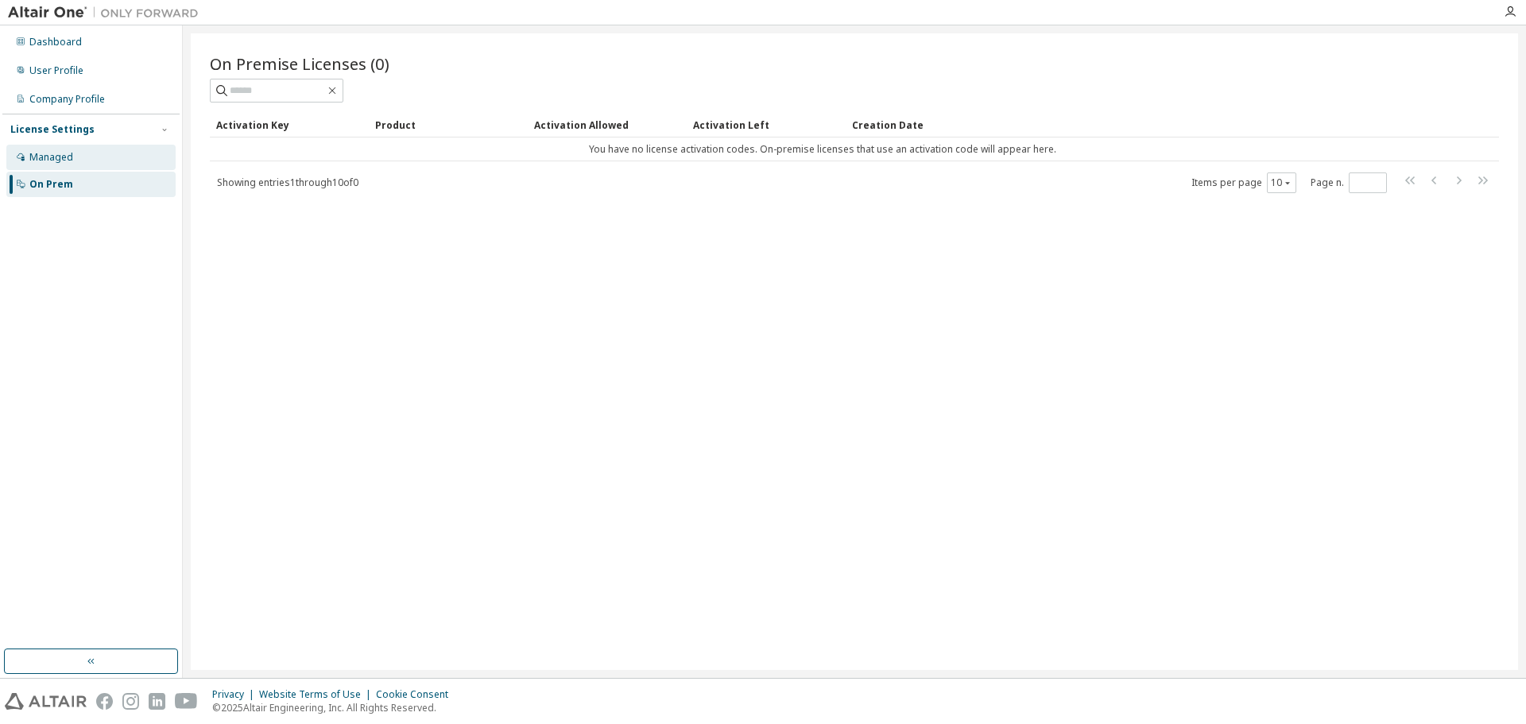
click at [41, 153] on div "Managed" at bounding box center [51, 157] width 44 height 13
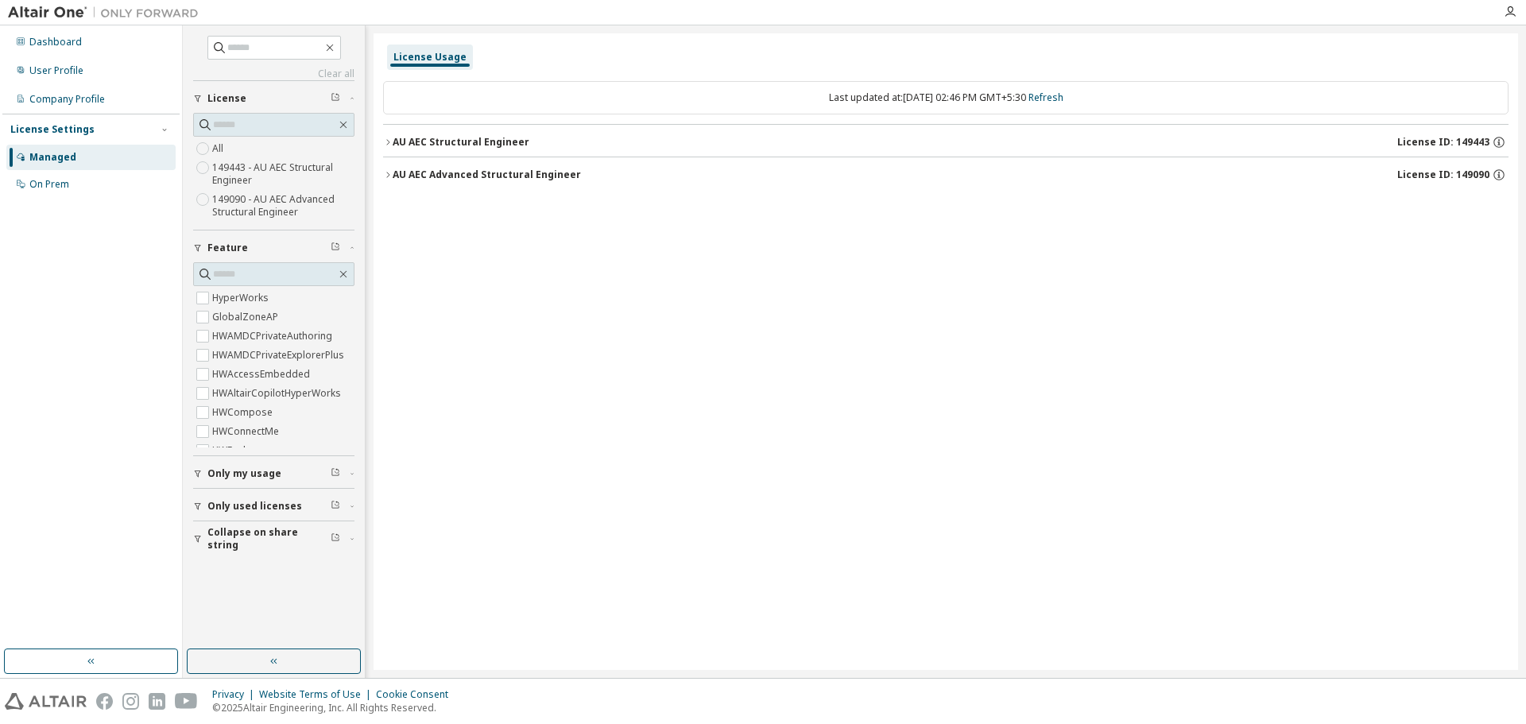
click at [386, 174] on icon "button" at bounding box center [388, 175] width 10 height 10
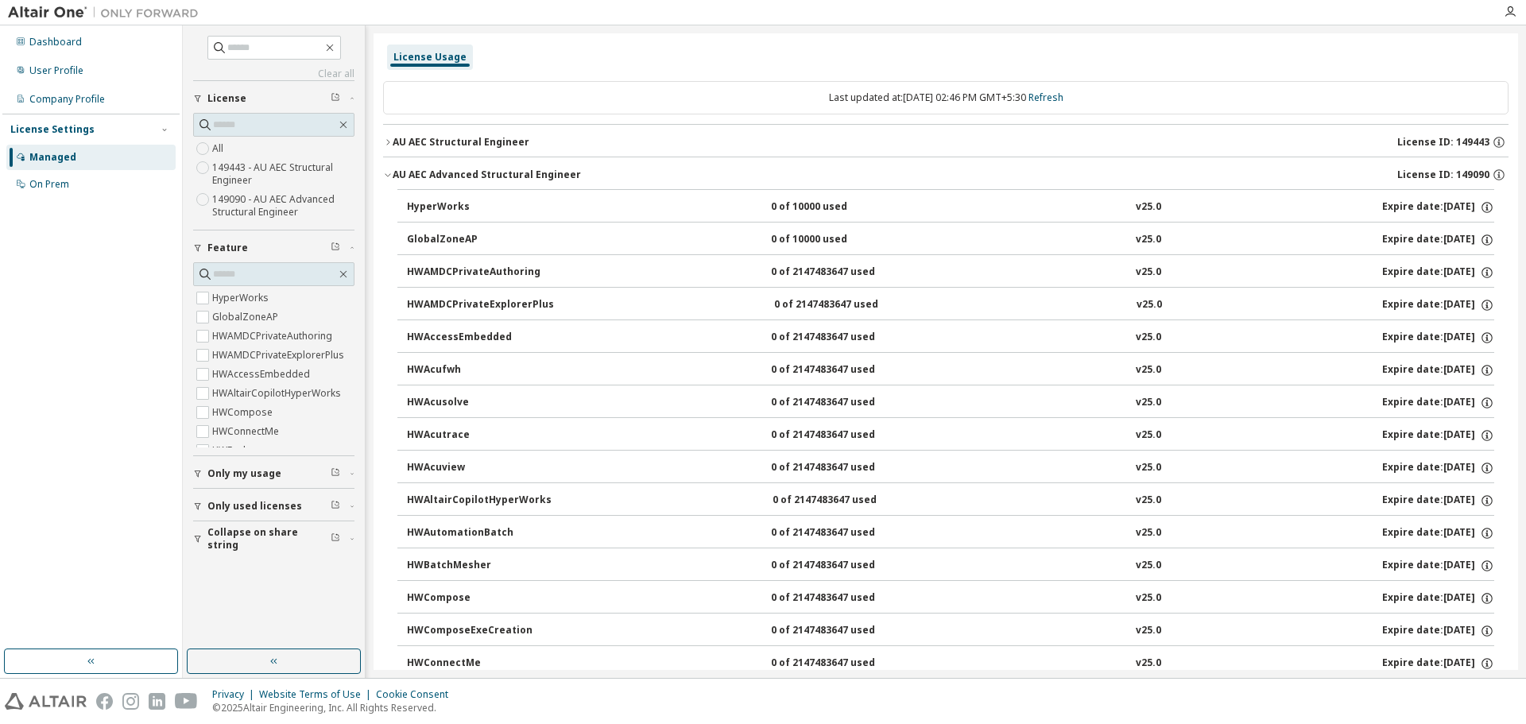
click at [397, 149] on div "AU AEC Structural Engineer License ID: 149443" at bounding box center [951, 142] width 1116 height 14
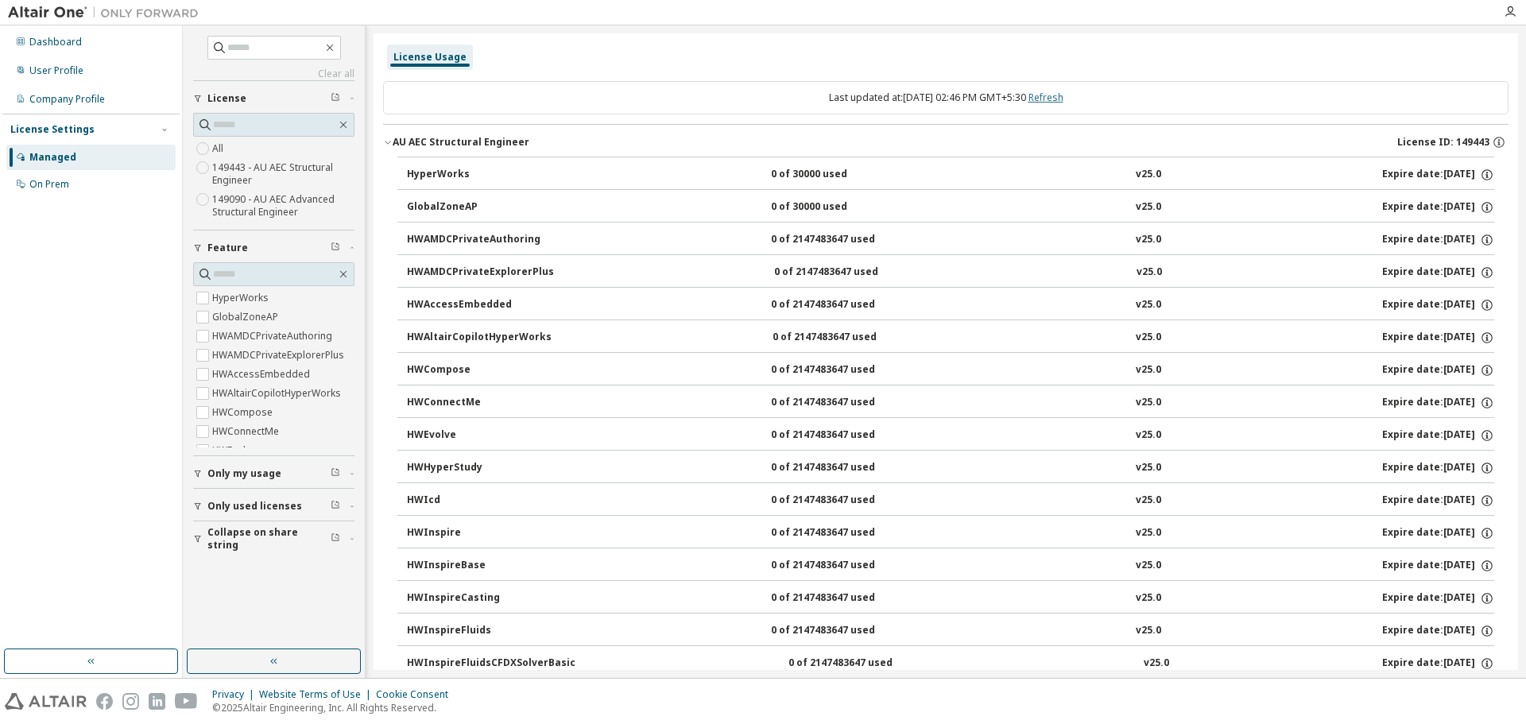
click at [1064, 101] on link "Refresh" at bounding box center [1046, 98] width 35 height 14
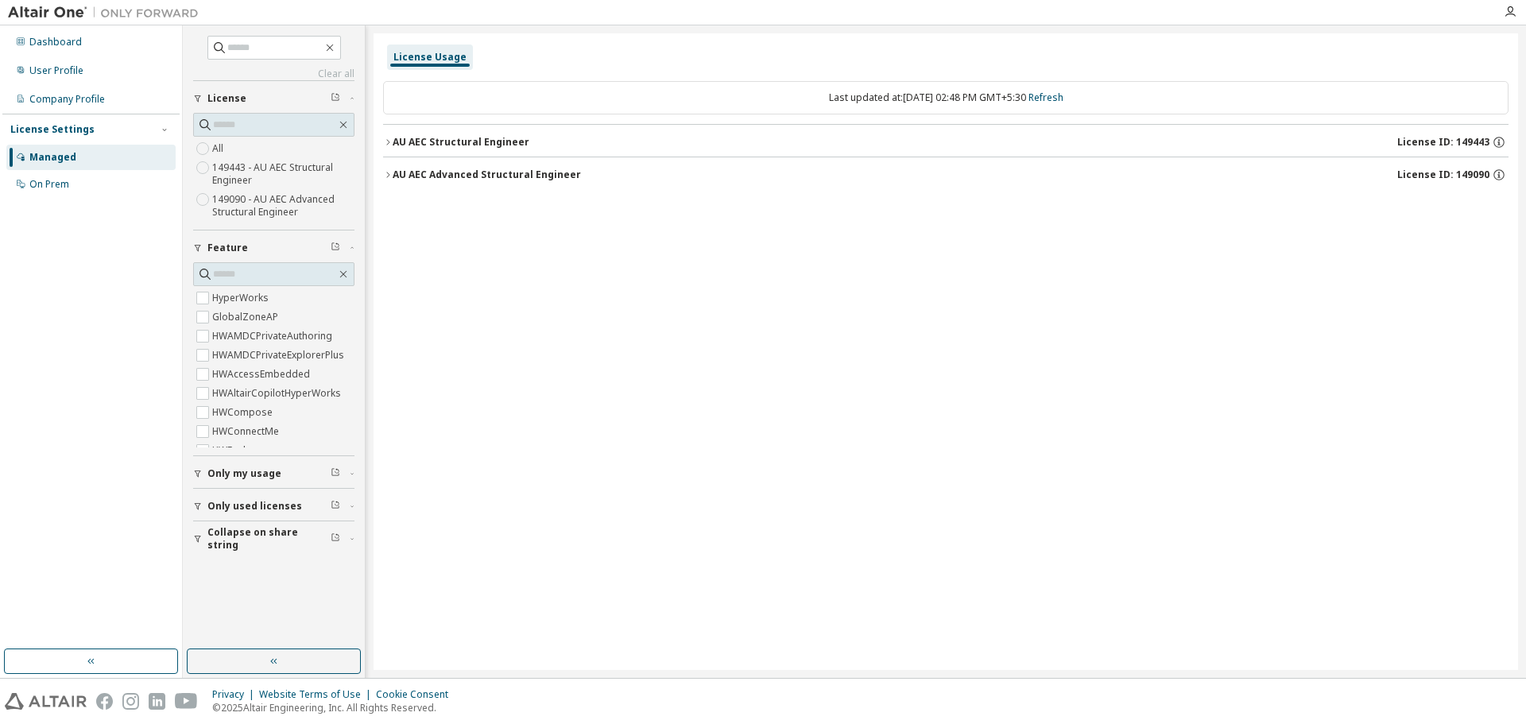
click at [390, 173] on icon "button" at bounding box center [388, 175] width 10 height 10
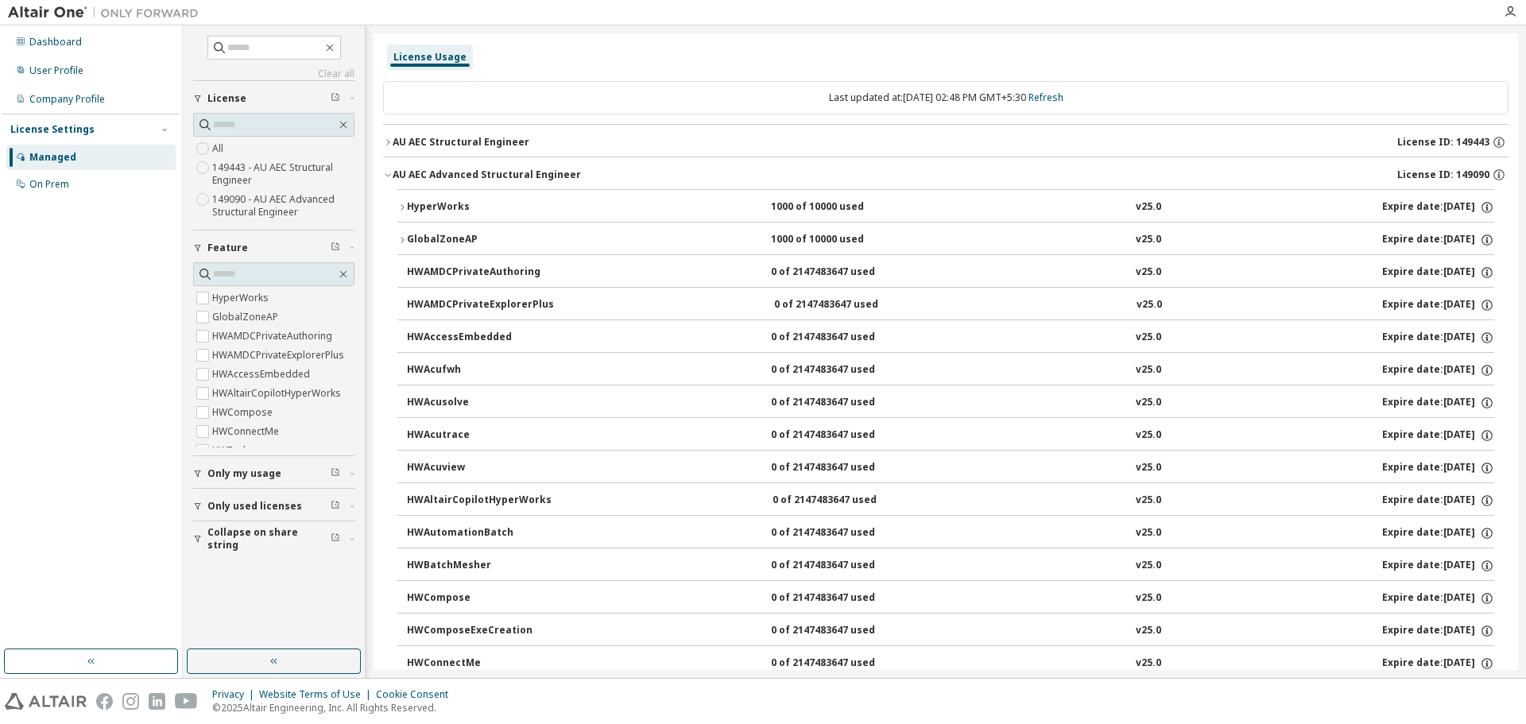
click at [406, 205] on icon "button" at bounding box center [403, 208] width 10 height 10
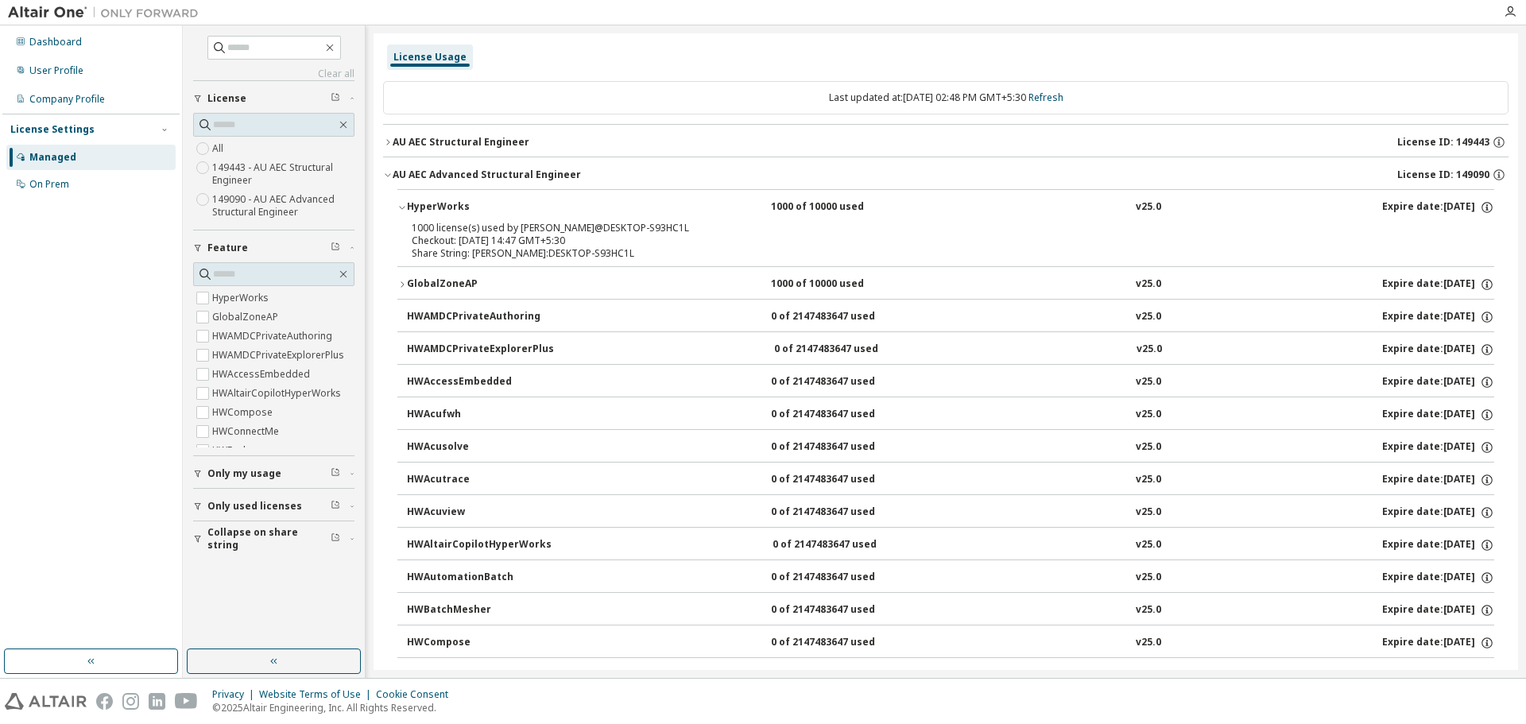
click at [400, 273] on button "GlobalZoneAP 1000 of 10000 used v25.0 Expire date: 2025-11-28" at bounding box center [946, 284] width 1097 height 35
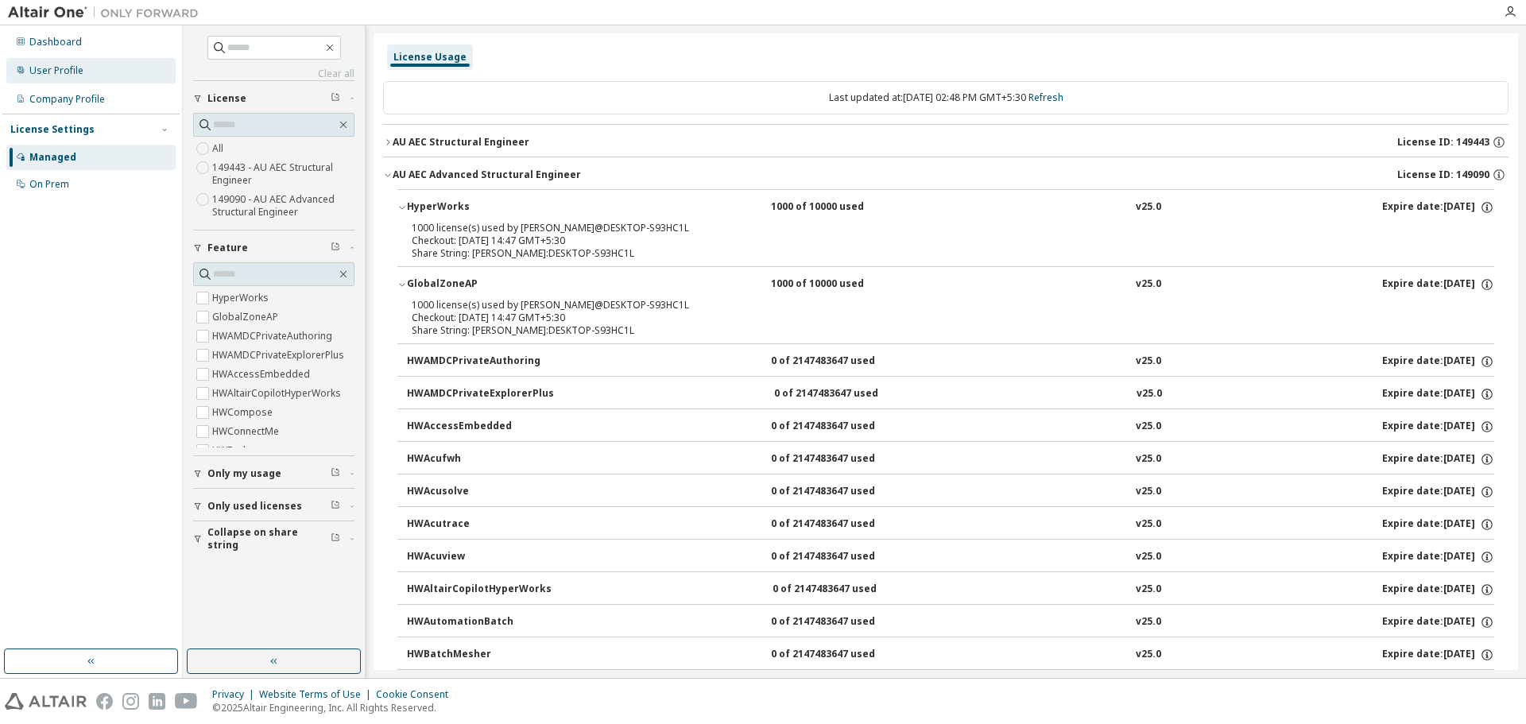
click at [47, 70] on div "User Profile" at bounding box center [56, 70] width 54 height 13
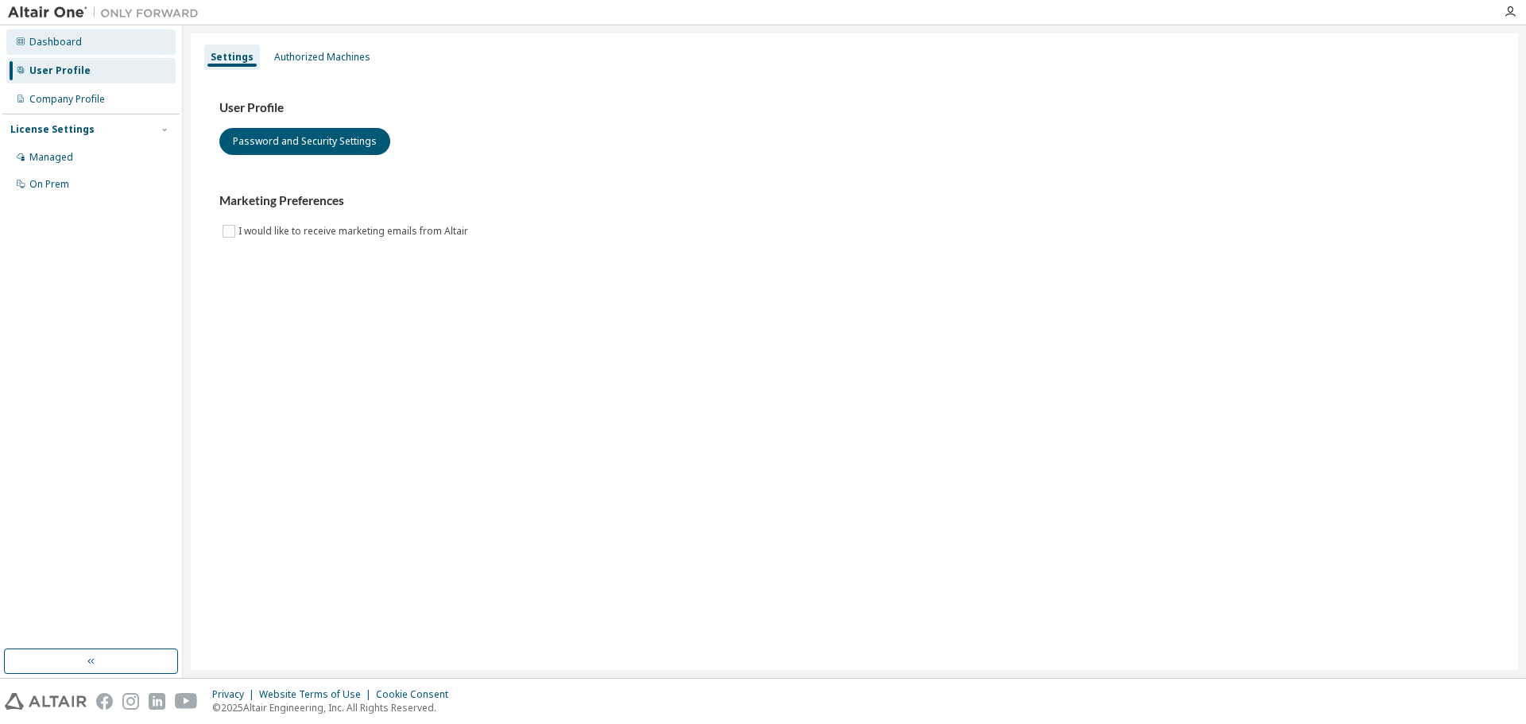
click at [57, 47] on div "Dashboard" at bounding box center [55, 42] width 52 height 13
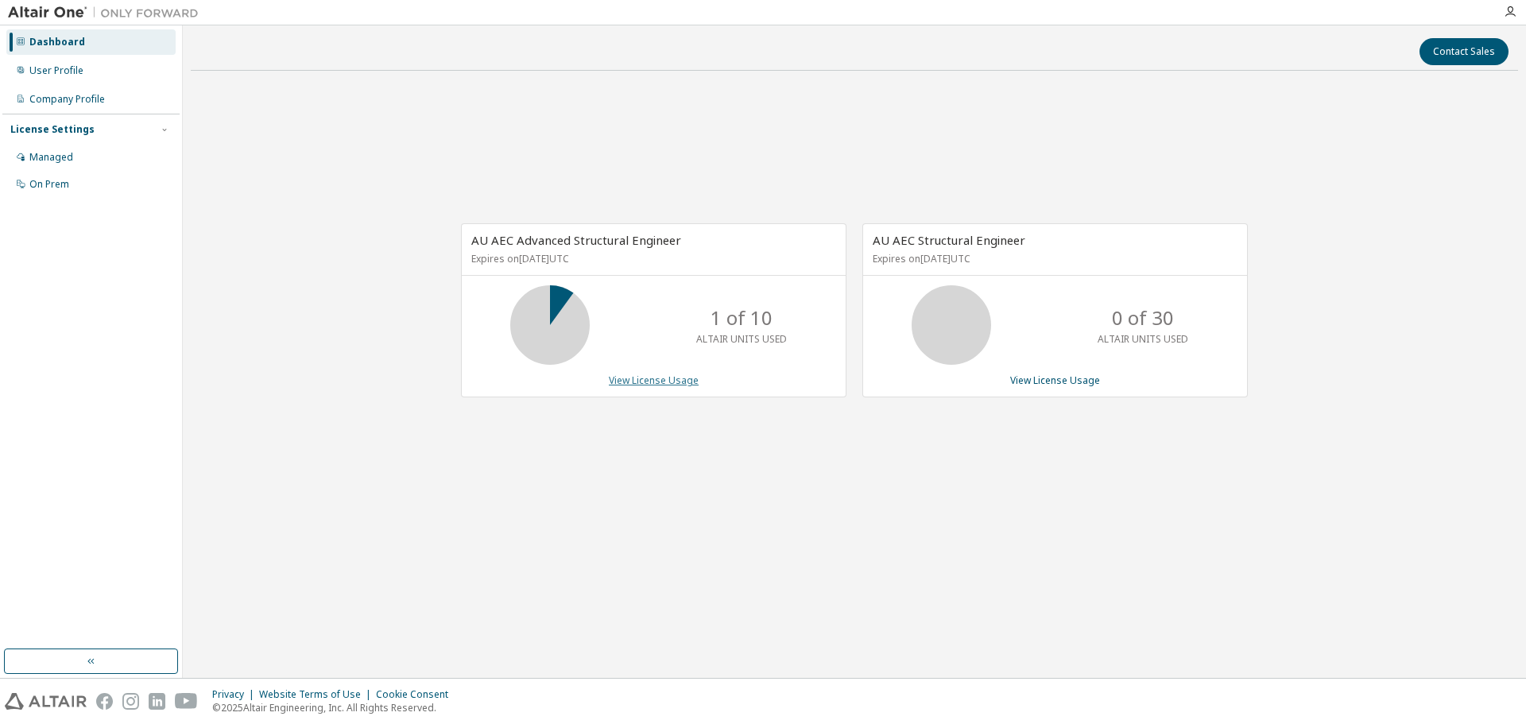
click at [654, 384] on link "View License Usage" at bounding box center [654, 381] width 90 height 14
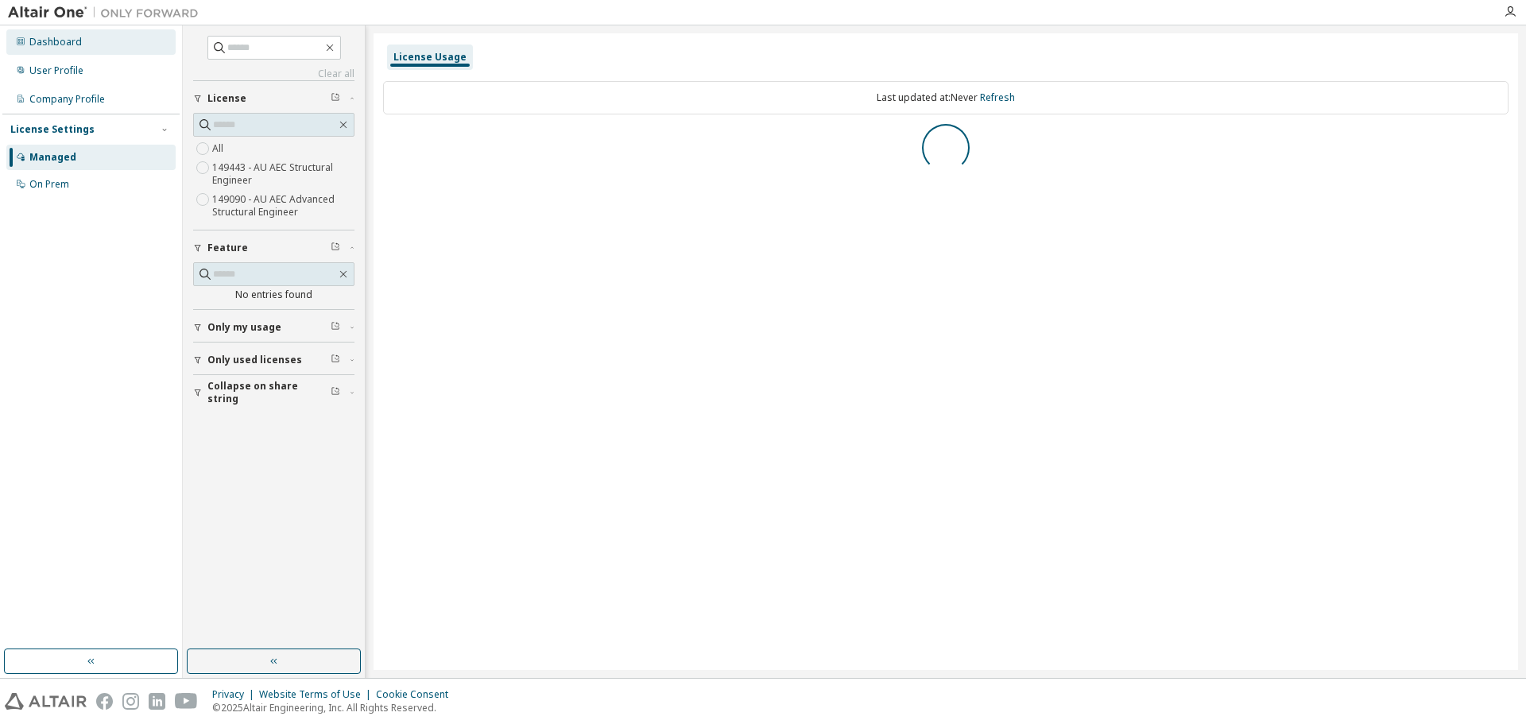
click at [53, 41] on div "Dashboard" at bounding box center [55, 42] width 52 height 13
